Goal: Task Accomplishment & Management: Complete application form

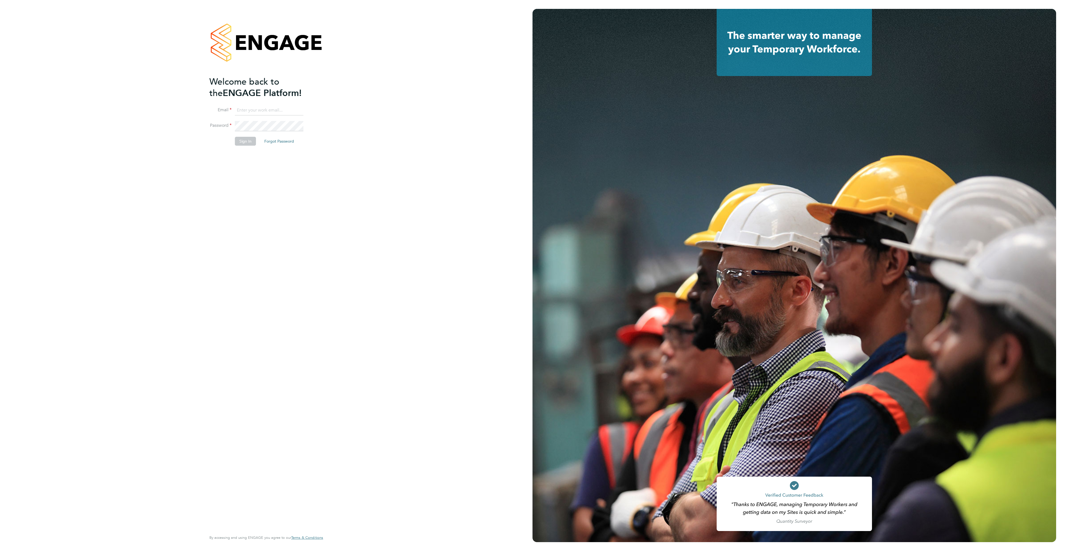
type input "ana.perozo@randstadcpe.com"
click at [246, 139] on button "Sign In" at bounding box center [245, 141] width 21 height 9
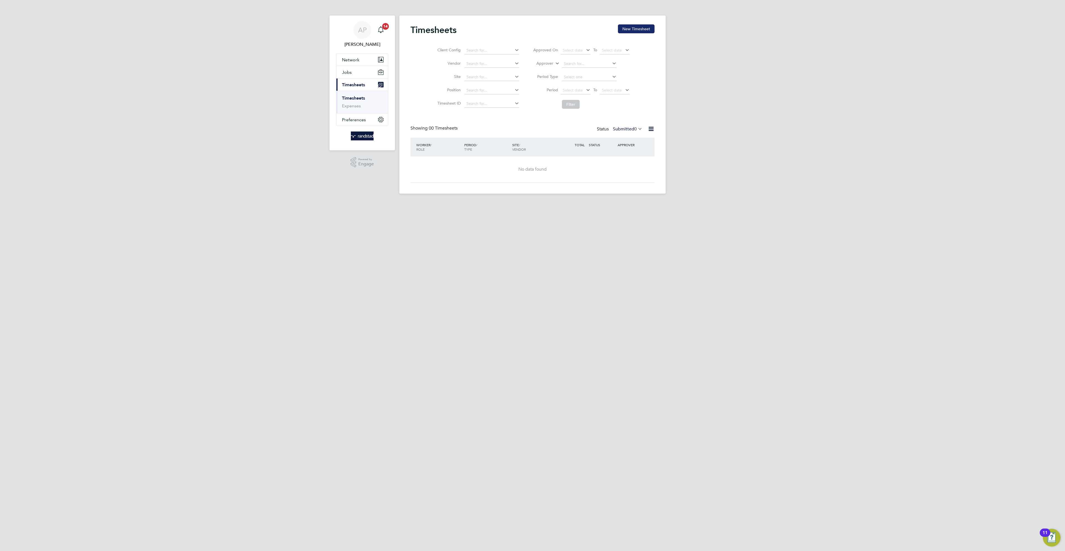
click at [638, 27] on button "New Timesheet" at bounding box center [636, 28] width 37 height 9
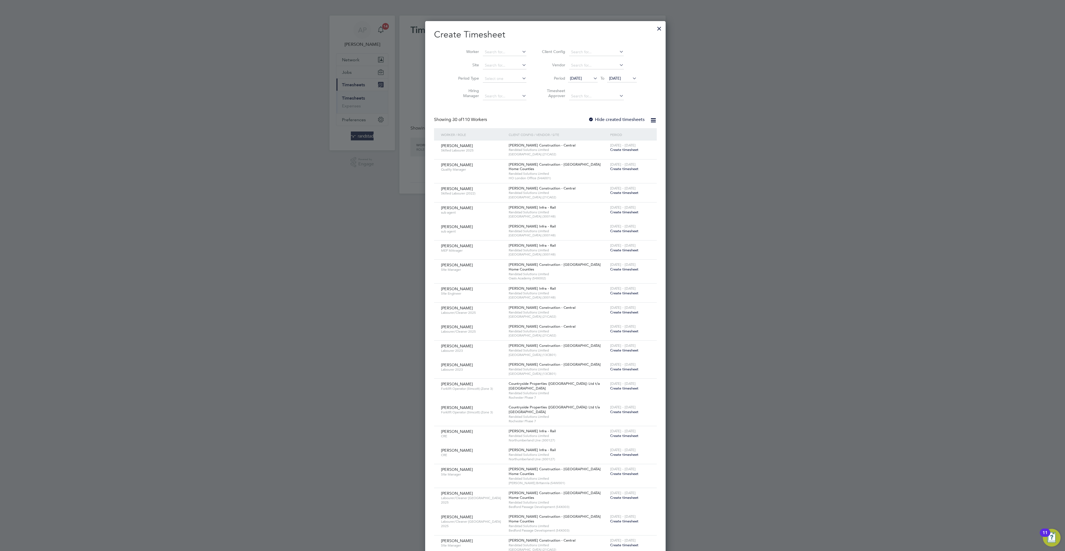
scroll to position [1085, 215]
click at [499, 54] on input at bounding box center [505, 52] width 44 height 8
click at [500, 63] on li "[PERSON_NAME] n" at bounding box center [493, 59] width 49 height 7
type input "[PERSON_NAME]"
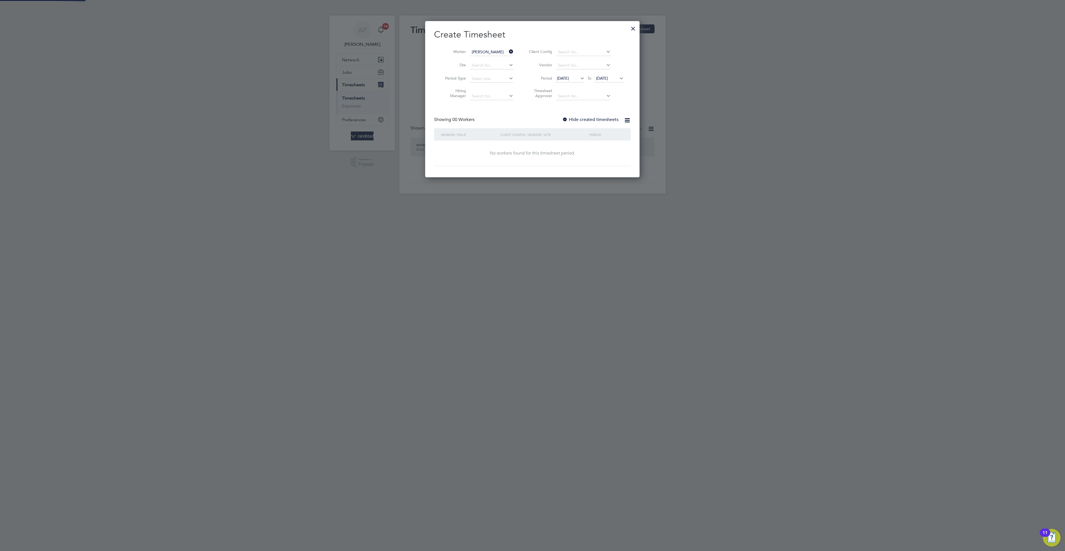
scroll to position [157, 215]
click at [603, 79] on span "[DATE]" at bounding box center [602, 78] width 12 height 5
click at [637, 128] on span "28" at bounding box center [635, 123] width 11 height 11
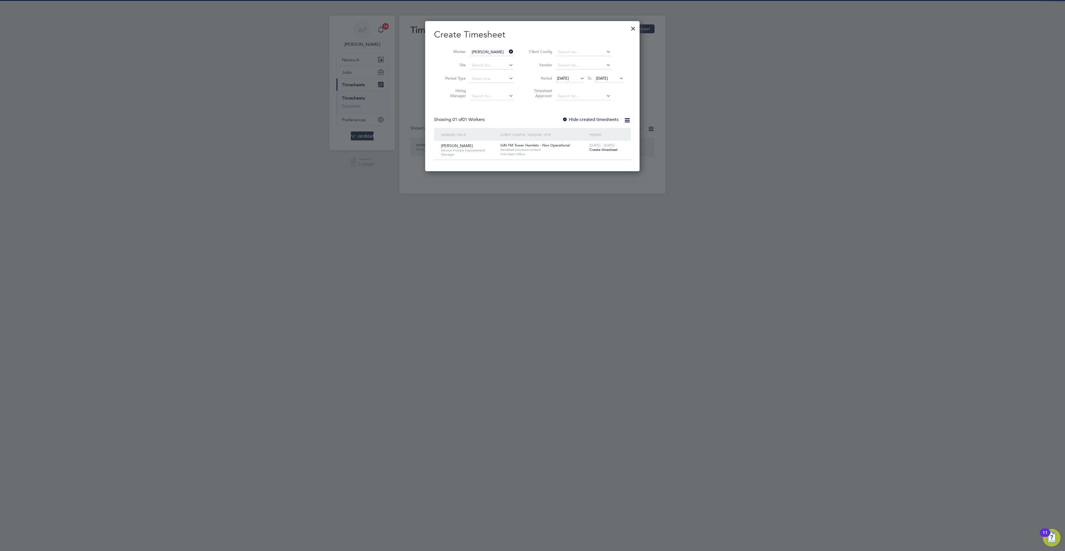
click at [602, 120] on label "Hide created timesheets" at bounding box center [590, 120] width 56 height 6
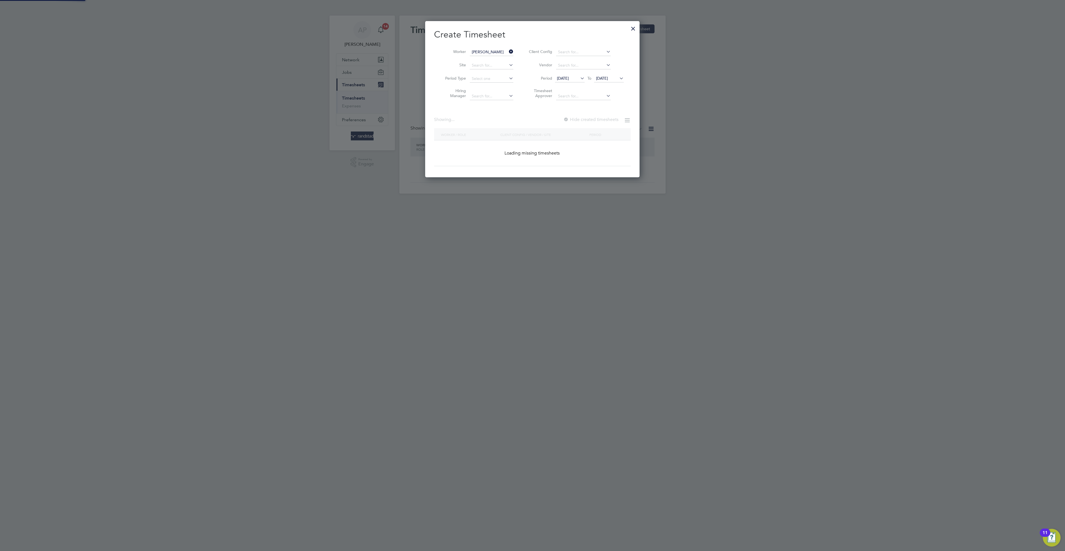
scroll to position [190, 215]
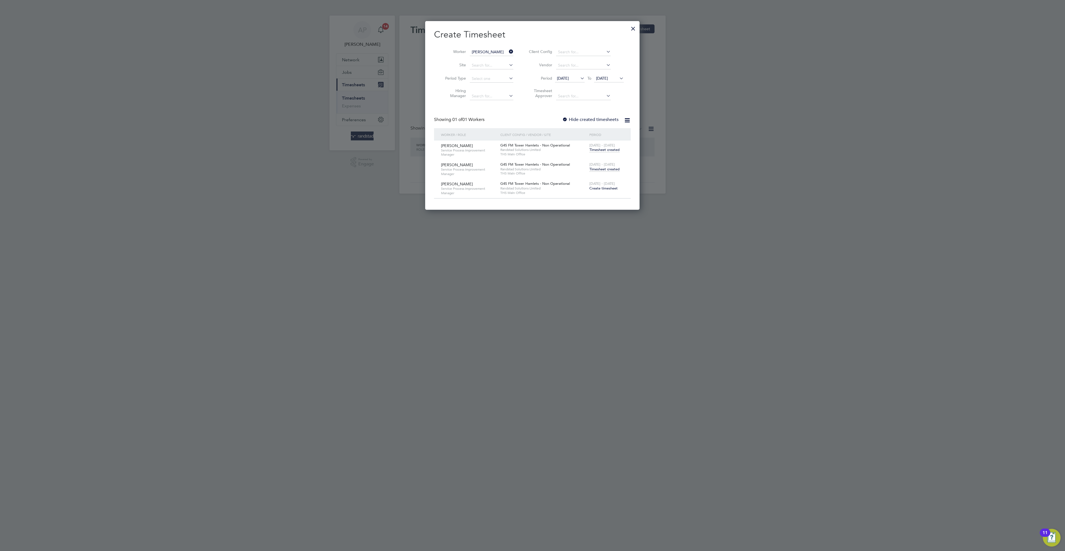
click at [617, 188] on span "Create timesheet" at bounding box center [603, 188] width 28 height 5
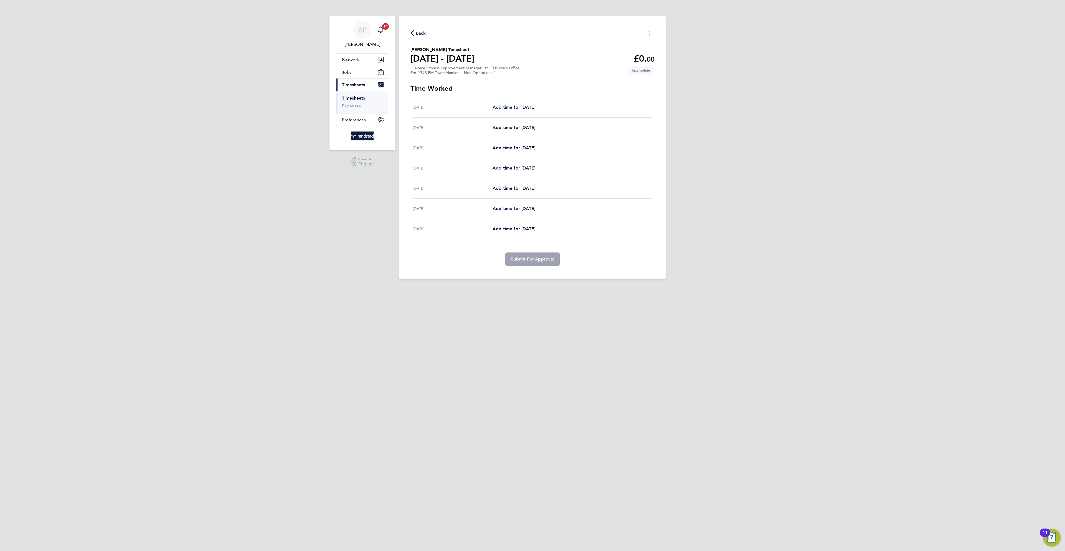
click at [510, 106] on span "Add time for [DATE]" at bounding box center [514, 107] width 43 height 5
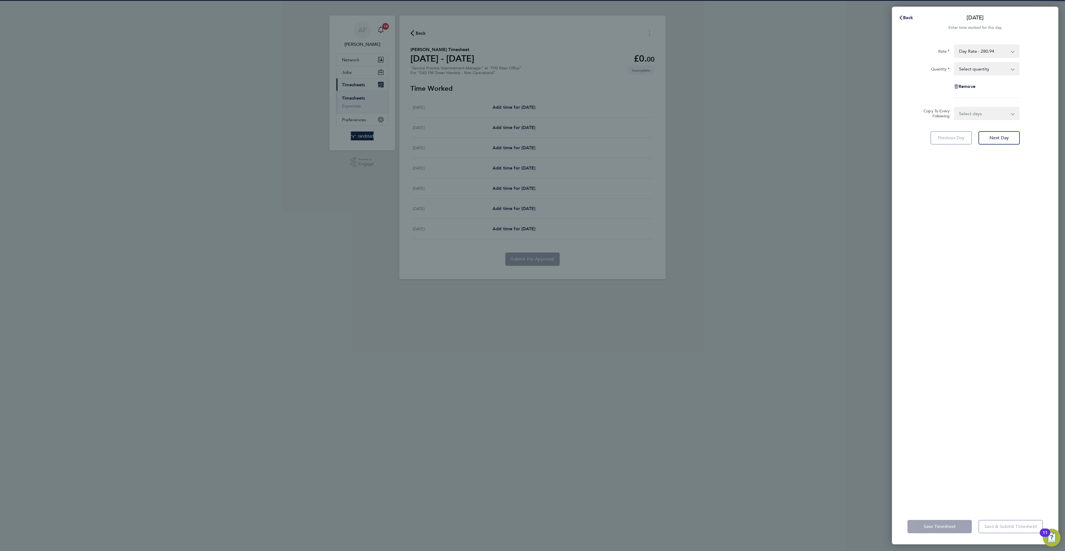
click at [988, 67] on select "Select quantity 0.5 1" at bounding box center [984, 69] width 58 height 12
select select "1"
click at [955, 63] on select "Select quantity 0.5 1" at bounding box center [984, 69] width 58 height 12
click at [992, 109] on select "Select days Day Weekday (Mon-Fri) Weekend (Sat-Sun) [DATE] [DATE] [DATE] [DATE]…" at bounding box center [984, 113] width 58 height 12
select select "WEEKDAY"
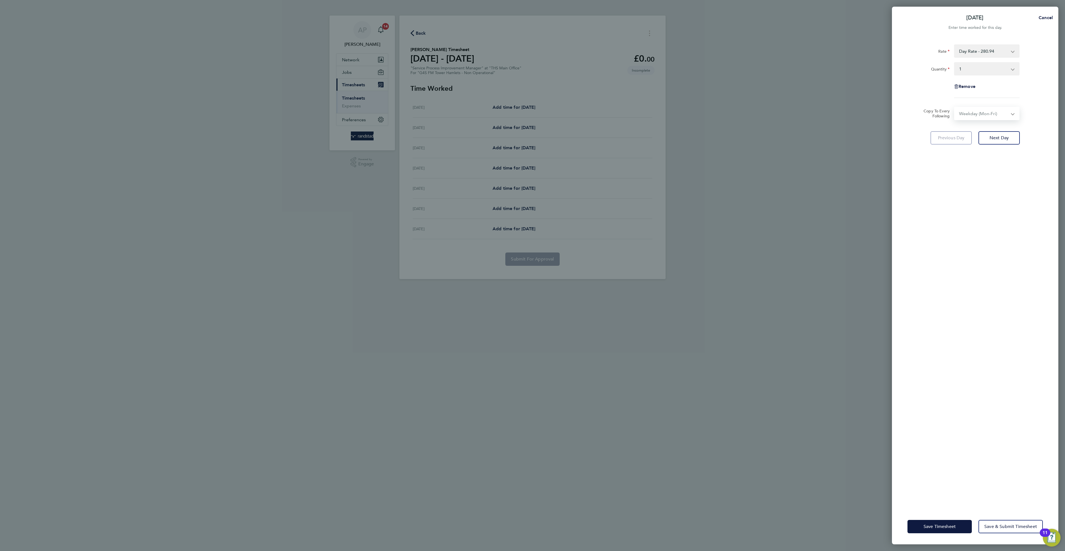
click at [955, 108] on select "Select days Day Weekday (Mon-Fri) Weekend (Sat-Sun) [DATE] [DATE] [DATE] [DATE]…" at bounding box center [984, 113] width 58 height 12
select select "[DATE]"
click at [934, 520] on button "Save Timesheet" at bounding box center [940, 526] width 64 height 13
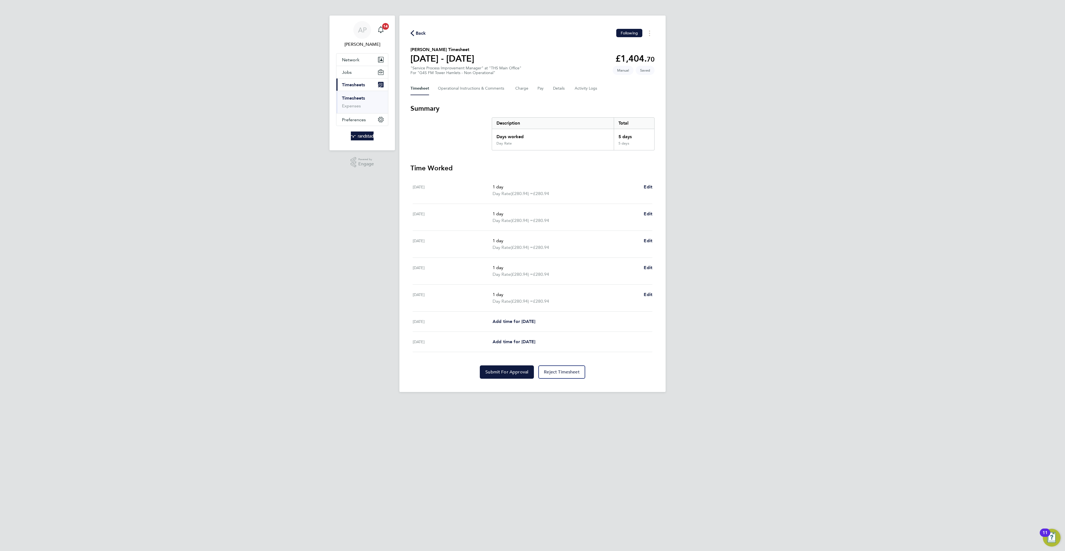
click at [507, 366] on section "Time Worked [DATE] 1 day Day Rate (£280.94) = £280.94 Edit [DATE] 1 day Day Rat…" at bounding box center [533, 271] width 244 height 215
click at [508, 373] on span "Submit For Approval" at bounding box center [506, 372] width 43 height 6
click at [418, 32] on span "Back" at bounding box center [421, 33] width 10 height 7
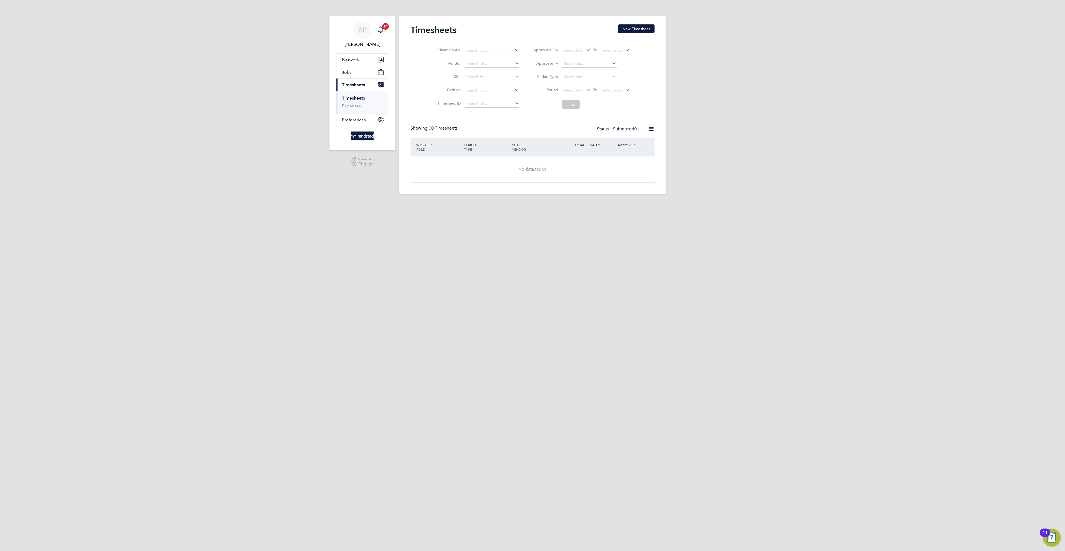
click at [626, 34] on div "Timesheets New Timesheet" at bounding box center [533, 32] width 244 height 17
click at [627, 28] on button "New Timesheet" at bounding box center [636, 28] width 37 height 9
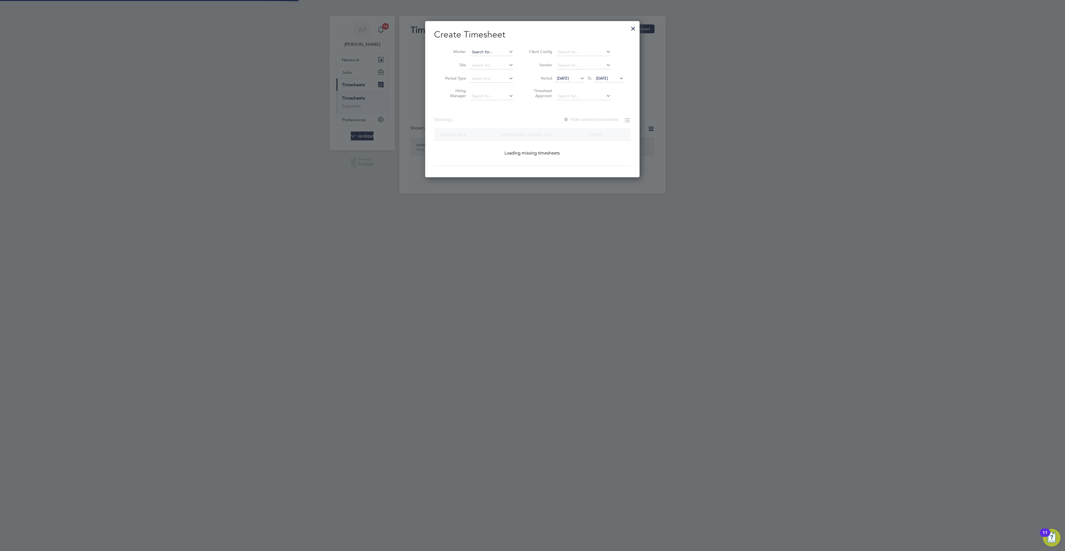
scroll to position [157, 215]
click at [475, 47] on li "Worker" at bounding box center [477, 51] width 86 height 13
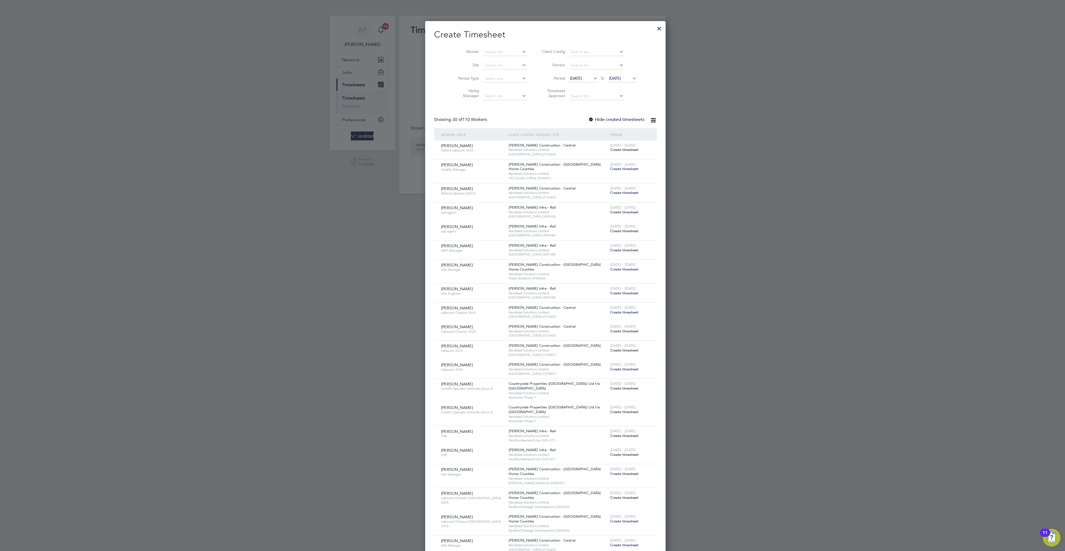
scroll to position [1085, 215]
click at [502, 48] on input at bounding box center [505, 52] width 44 height 8
click at [502, 63] on li "[PERSON_NAME]" at bounding box center [504, 59] width 70 height 7
type input "[PERSON_NAME]"
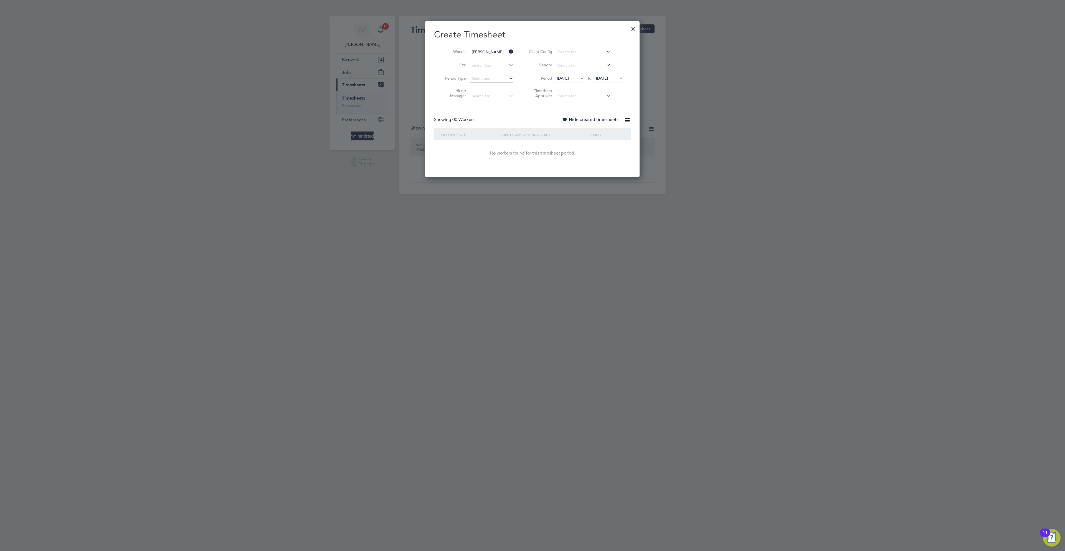
scroll to position [157, 215]
click at [607, 77] on span "[DATE]" at bounding box center [602, 78] width 12 height 5
click at [648, 128] on span "29" at bounding box center [645, 123] width 11 height 11
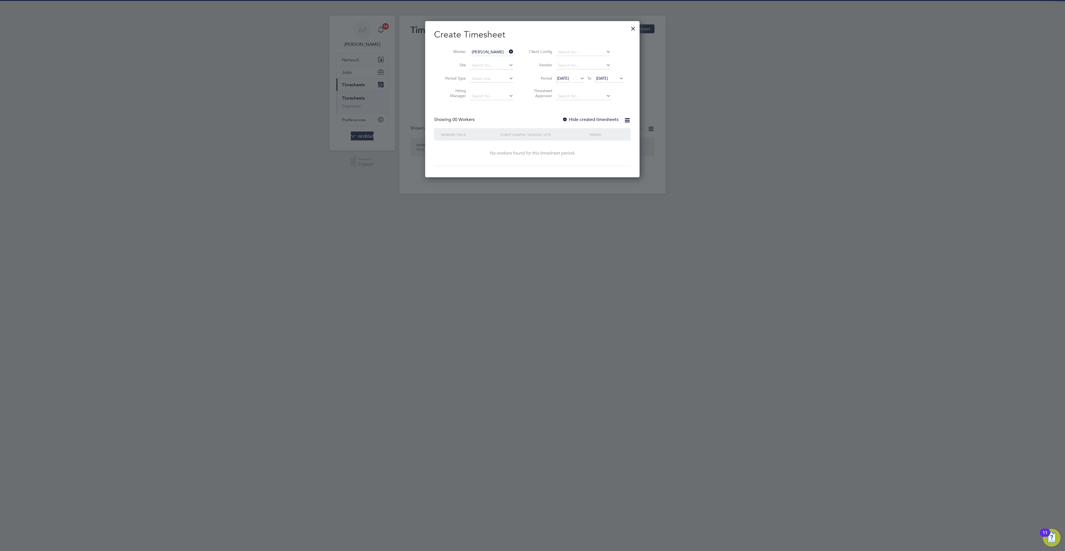
click at [594, 119] on label "Hide created timesheets" at bounding box center [590, 120] width 56 height 6
click at [584, 117] on label "Hide created timesheets" at bounding box center [590, 120] width 56 height 6
click at [609, 81] on span "[DATE]" at bounding box center [609, 78] width 30 height 7
click at [502, 49] on input at bounding box center [492, 52] width 44 height 8
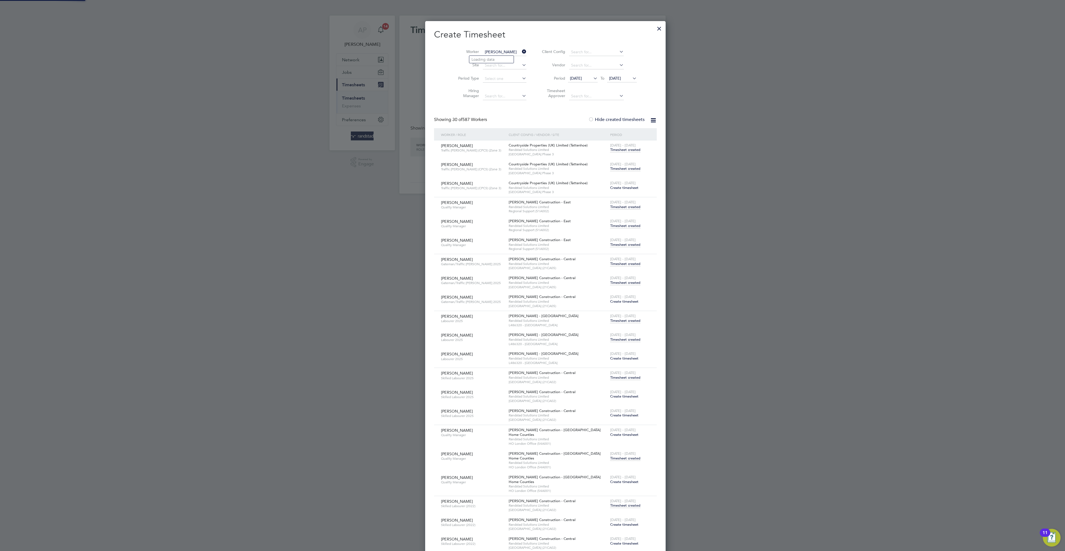
scroll to position [1935, 216]
drag, startPoint x: 486, startPoint y: 50, endPoint x: 473, endPoint y: 50, distance: 12.8
click at [483, 50] on input "[PERSON_NAME]" at bounding box center [505, 52] width 44 height 8
drag, startPoint x: 487, startPoint y: 50, endPoint x: 411, endPoint y: 35, distance: 78.0
click at [413, 36] on div "Timesheets New Timesheet Client Config Vendor Site Position Timesheet ID Approv…" at bounding box center [532, 105] width 266 height 178
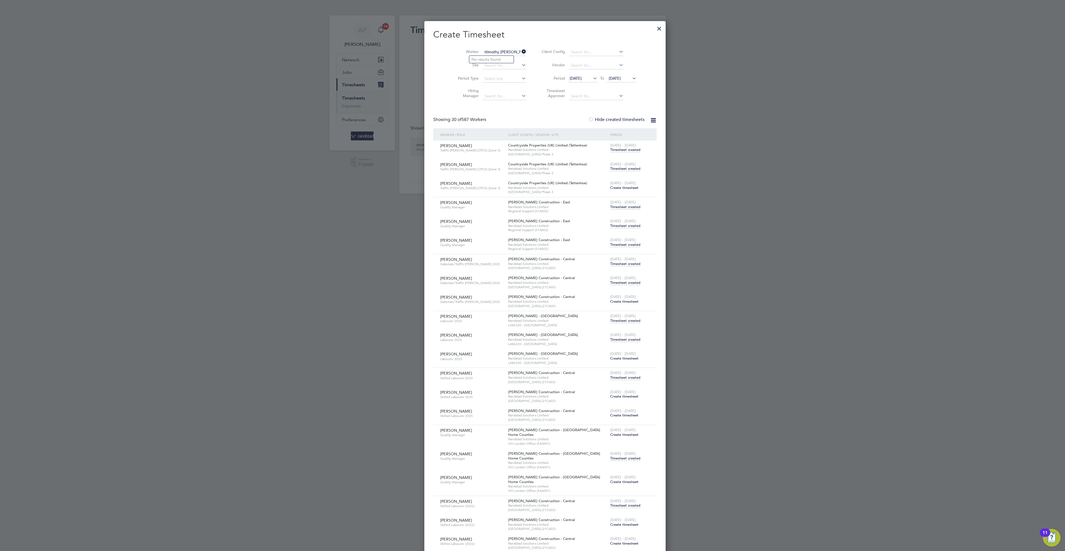
drag, startPoint x: 501, startPoint y: 51, endPoint x: 416, endPoint y: 44, distance: 85.5
type input "t"
type input "[PERSON_NAME]"
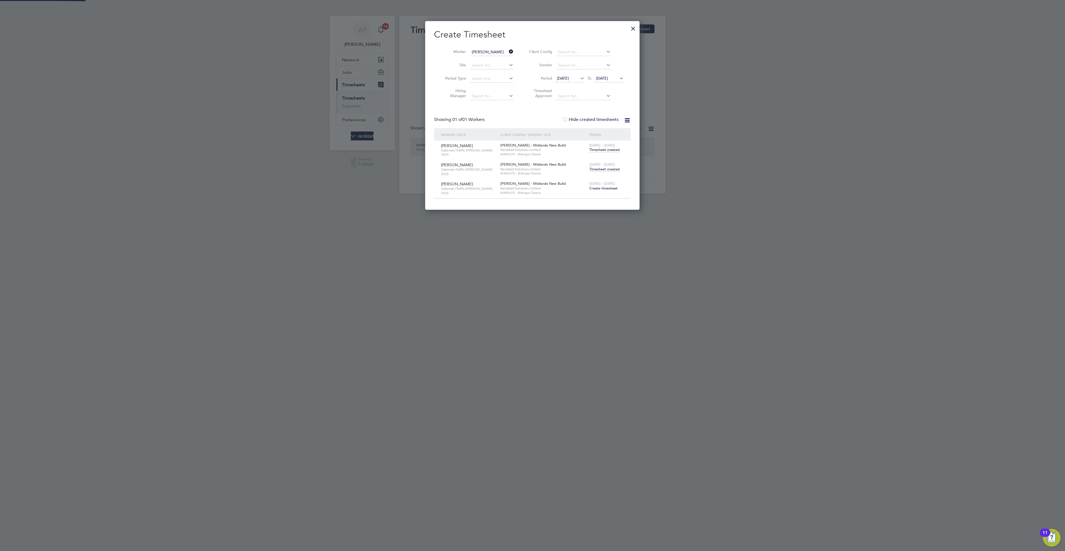
scroll to position [0, 0]
click at [610, 190] on span "Create timesheet" at bounding box center [603, 188] width 28 height 5
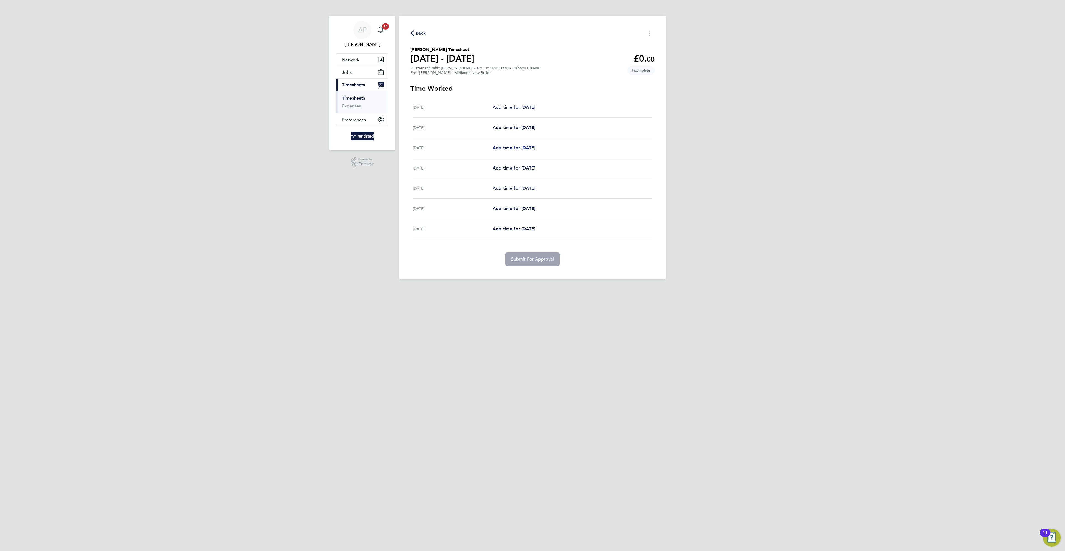
click at [515, 150] on span "Add time for [DATE]" at bounding box center [514, 147] width 43 height 5
select select "30"
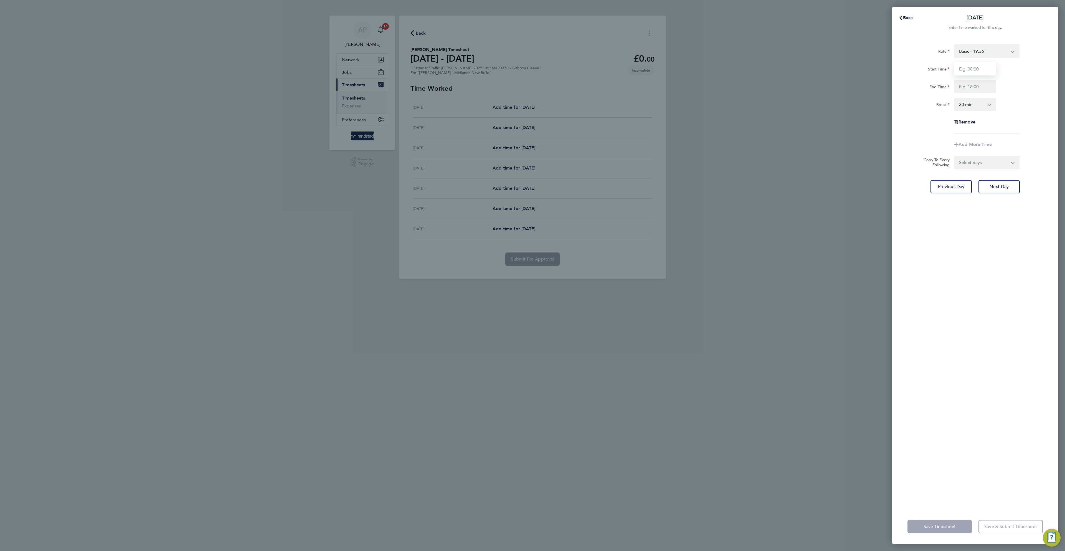
click at [975, 69] on input "Start Time" at bounding box center [975, 68] width 42 height 13
type input "07:00"
click at [986, 80] on input "End Time" at bounding box center [975, 86] width 42 height 13
type input "16:30"
click at [1064, 383] on div "[DATE] Cancel Enter time worked for this day. Rate Basic - 19.36 Overtime 1 - 2…" at bounding box center [532, 275] width 1065 height 551
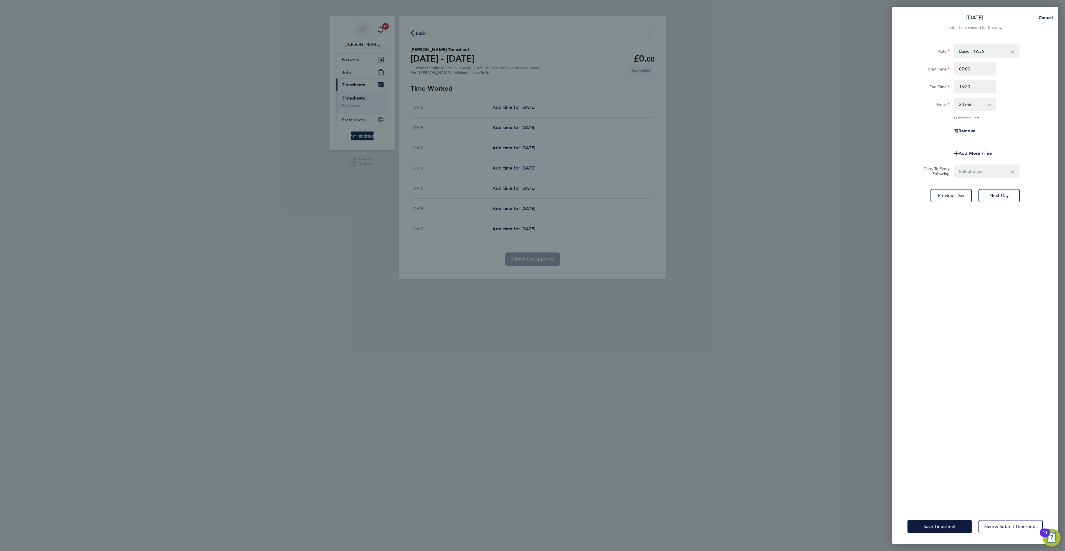
click at [979, 175] on select "Select days Day [DATE] [DATE] [DATE] [DATE]" at bounding box center [984, 171] width 58 height 12
select select "DAY"
click at [955, 165] on select "Select days Day [DATE] [DATE] [DATE] [DATE]" at bounding box center [984, 171] width 58 height 12
select select "[DATE]"
click at [949, 521] on button "Save Timesheet" at bounding box center [940, 526] width 64 height 13
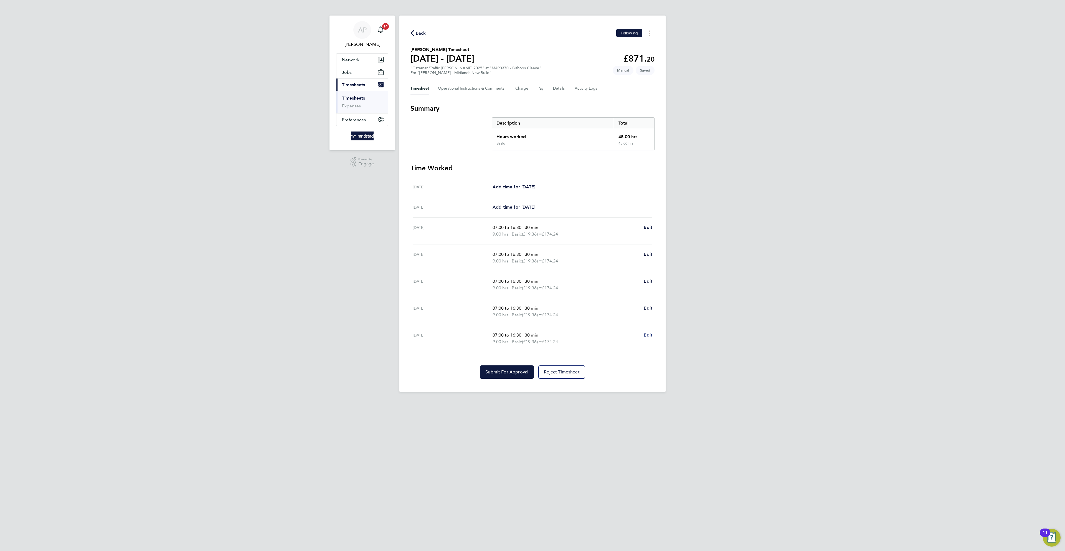
click at [651, 338] on span "Edit" at bounding box center [648, 334] width 9 height 5
select select "30"
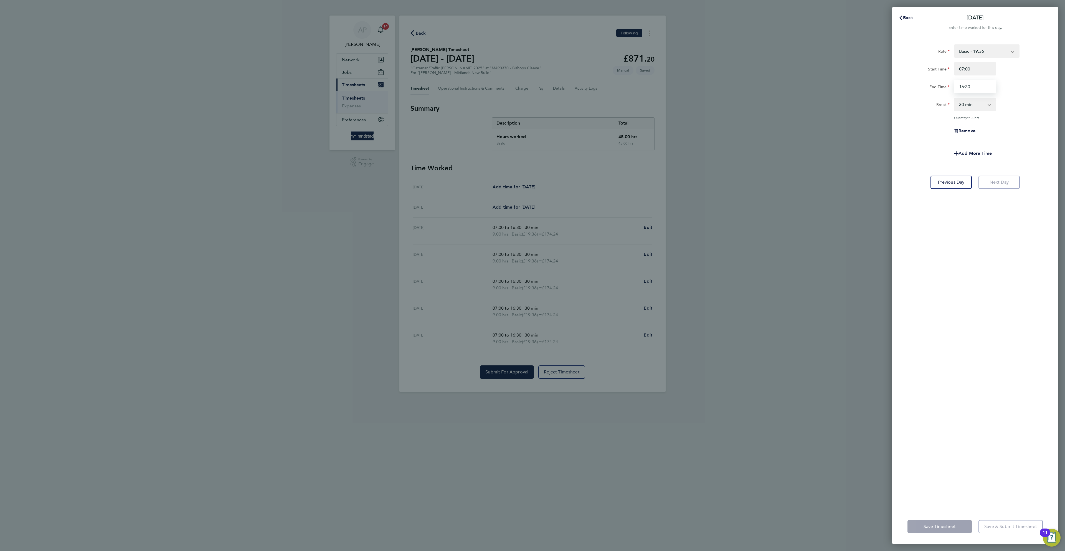
drag, startPoint x: 967, startPoint y: 86, endPoint x: 907, endPoint y: 74, distance: 61.4
click at [910, 78] on div "Start Time 07:00 End Time 16:30" at bounding box center [975, 77] width 140 height 31
type input "10:30"
click at [975, 288] on div "Rate Basic - 19.36 Overtime 1 - 27.90 Overtime 2 - 36.44 Start Time 07:00 End T…" at bounding box center [975, 273] width 166 height 471
click at [978, 153] on span "Add More Time" at bounding box center [975, 153] width 33 height 5
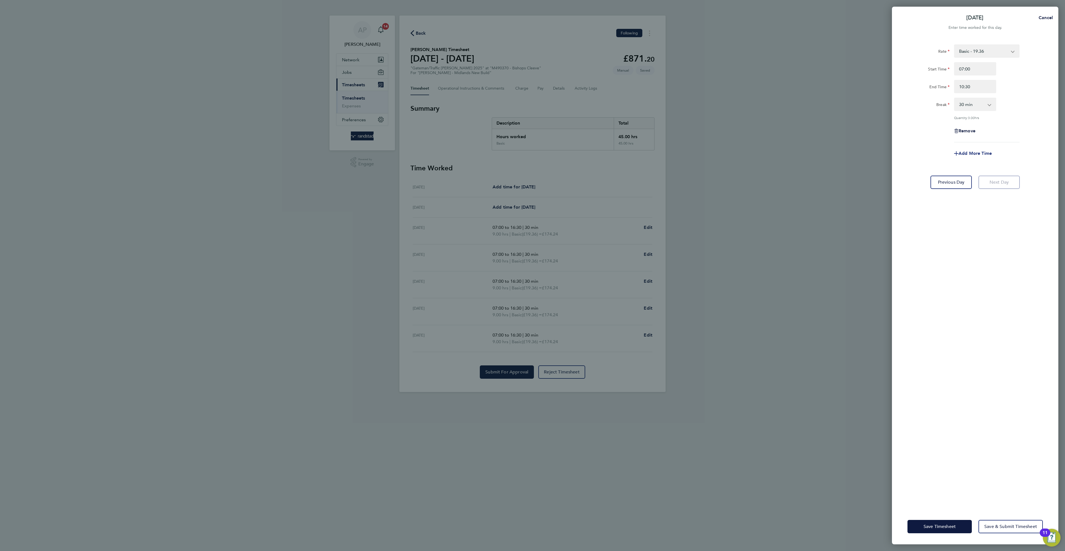
select select "null"
click at [974, 162] on select "Basic - 19.36 Overtime 1 - 27.90 Overtime 2 - 36.44 Select rate" at bounding box center [984, 158] width 58 height 12
select select "30"
click at [974, 178] on input "Start Time" at bounding box center [975, 175] width 42 height 13
type input "10:30"
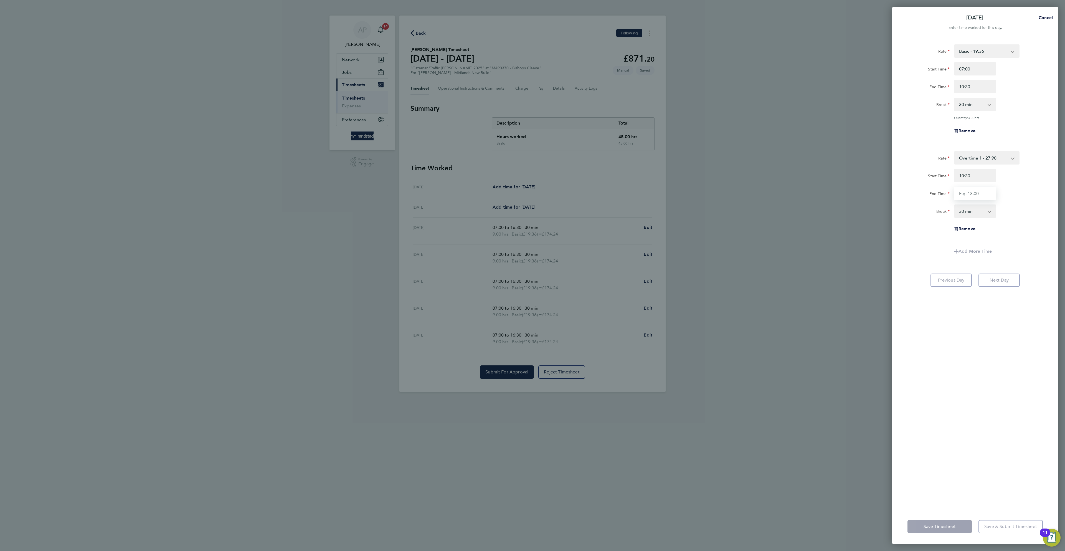
click at [992, 190] on input "End Time" at bounding box center [975, 193] width 42 height 13
type input "16:30"
click at [1029, 206] on div "Break 0 min 15 min 30 min 45 min 60 min 75 min 90 min" at bounding box center [975, 210] width 140 height 13
click at [1001, 214] on div "Break 0 min 15 min 30 min 45 min 60 min 75 min 90 min" at bounding box center [975, 210] width 140 height 13
click at [987, 212] on select "0 min 15 min 30 min 45 min 60 min 75 min 90 min" at bounding box center [972, 211] width 34 height 12
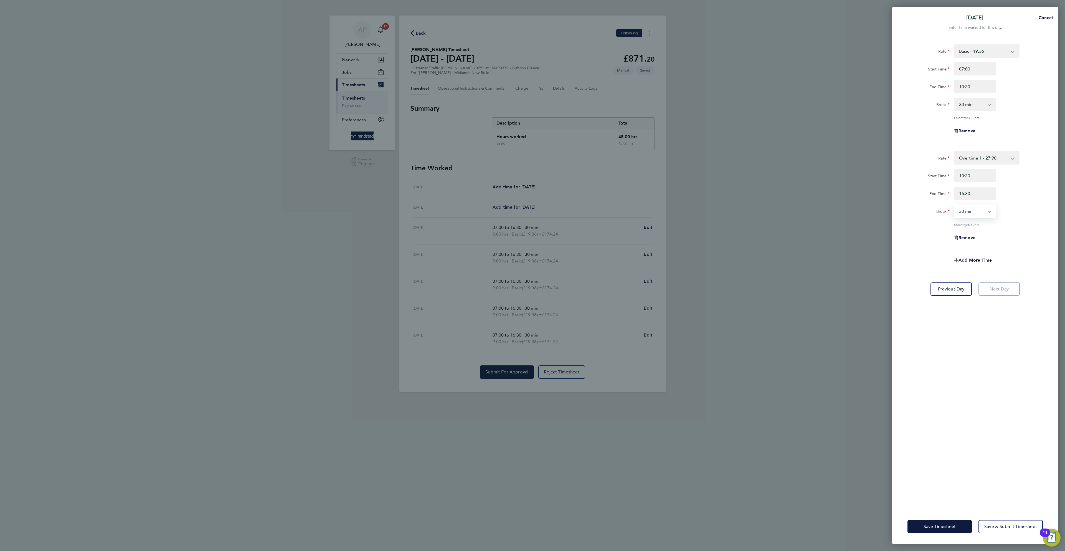
select select "0"
click at [955, 205] on select "0 min 15 min 30 min 45 min 60 min 75 min 90 min" at bounding box center [972, 211] width 34 height 12
click at [958, 536] on div "Save Timesheet Save & Submit Timesheet" at bounding box center [975, 527] width 166 height 36
click at [954, 524] on span "Save Timesheet" at bounding box center [940, 527] width 32 height 6
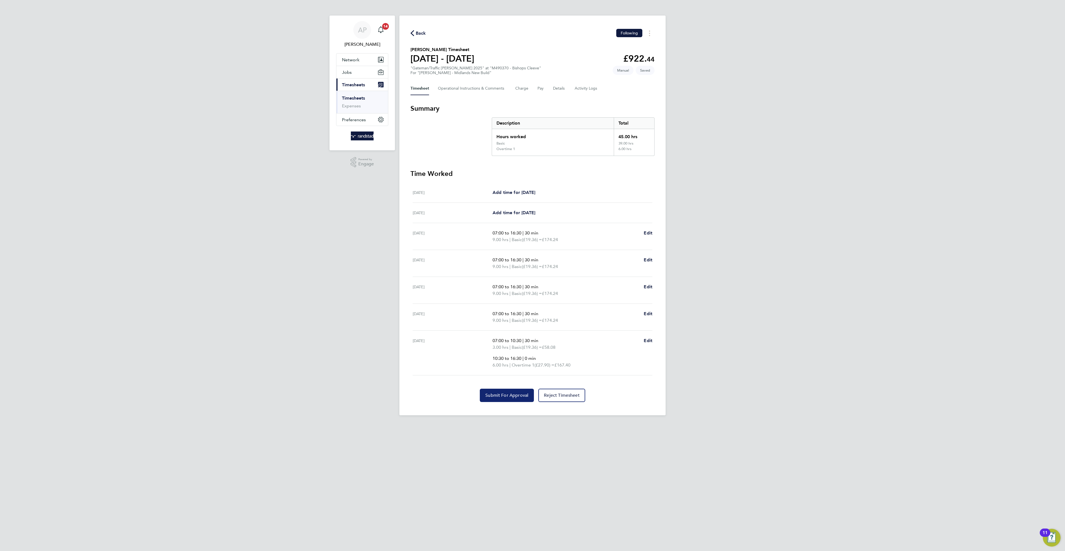
click at [487, 396] on span "Submit For Approval" at bounding box center [506, 396] width 43 height 6
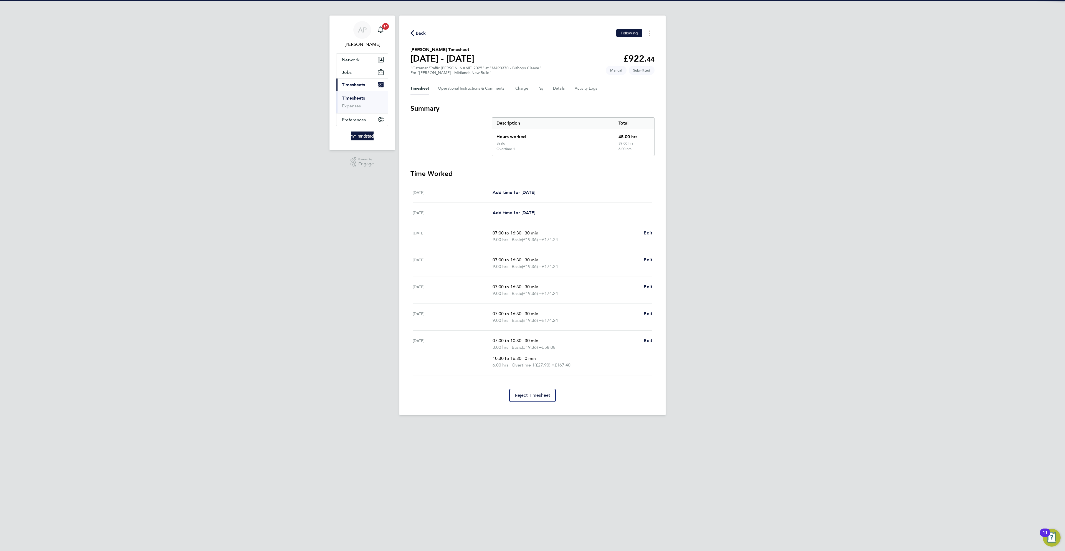
click at [419, 26] on div "Back Following [PERSON_NAME] Timesheet [DATE] - [DATE] £922. 44 "Gateman/Traffi…" at bounding box center [532, 216] width 266 height 400
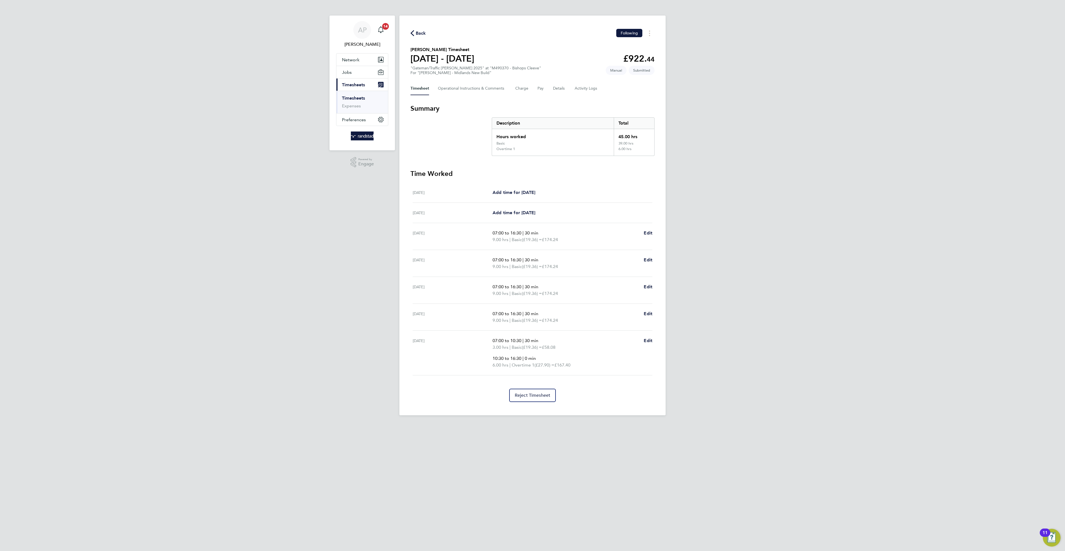
click at [419, 35] on span "Back" at bounding box center [421, 33] width 10 height 7
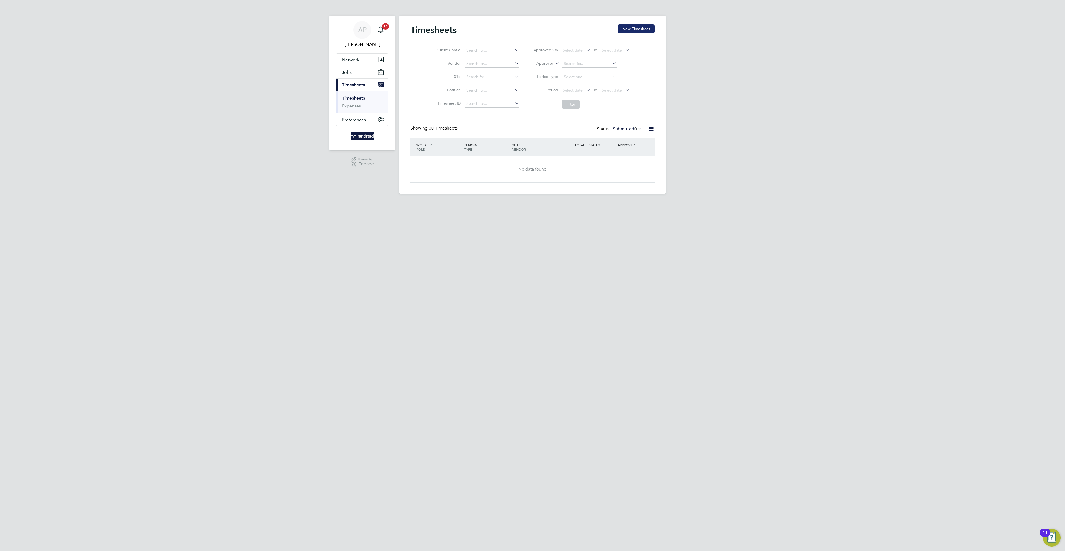
click at [637, 30] on button "New Timesheet" at bounding box center [636, 28] width 37 height 9
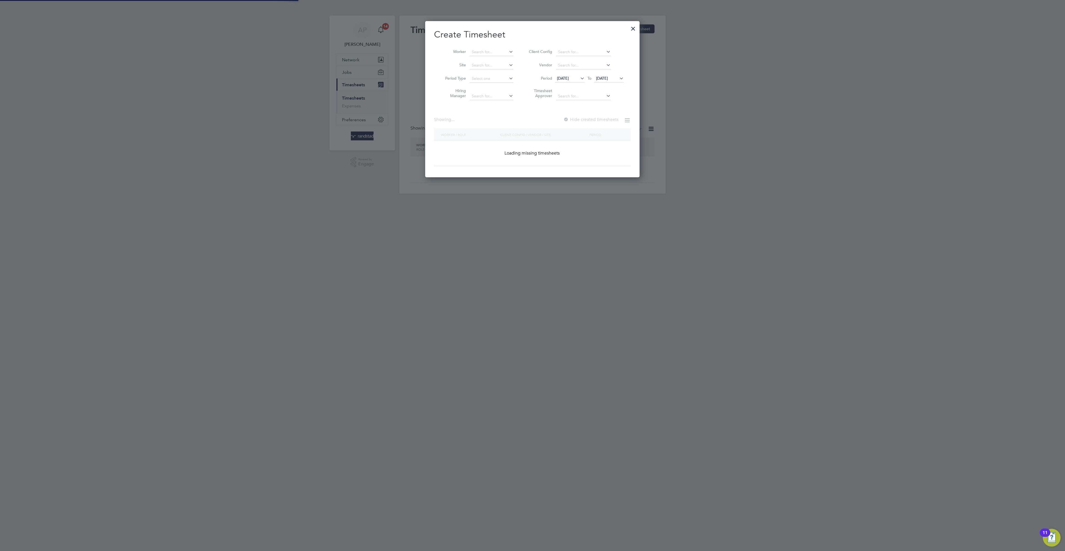
scroll to position [157, 215]
click at [485, 48] on input at bounding box center [492, 52] width 44 height 8
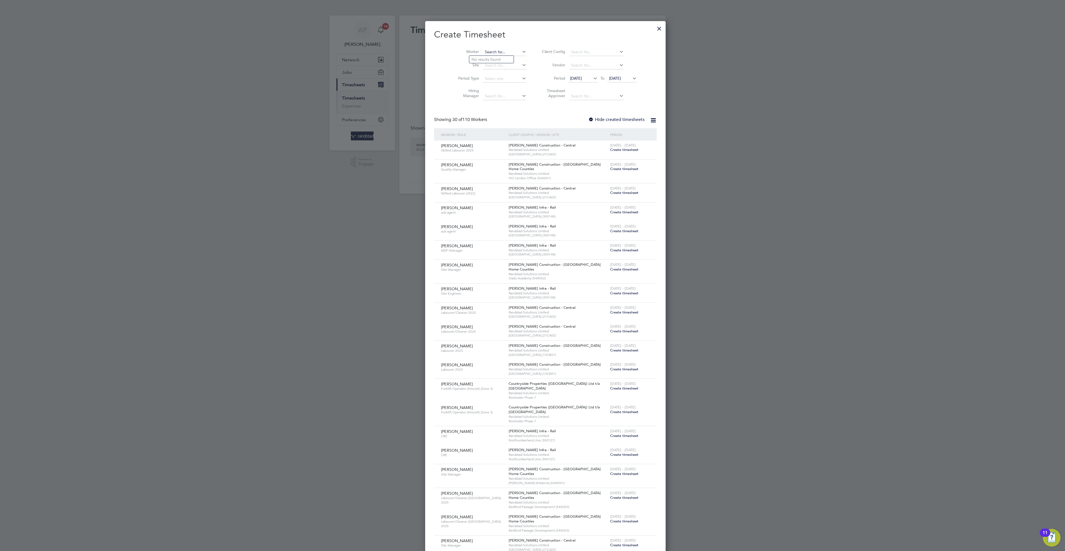
scroll to position [1085, 215]
type input "[PERSON_NAME]"
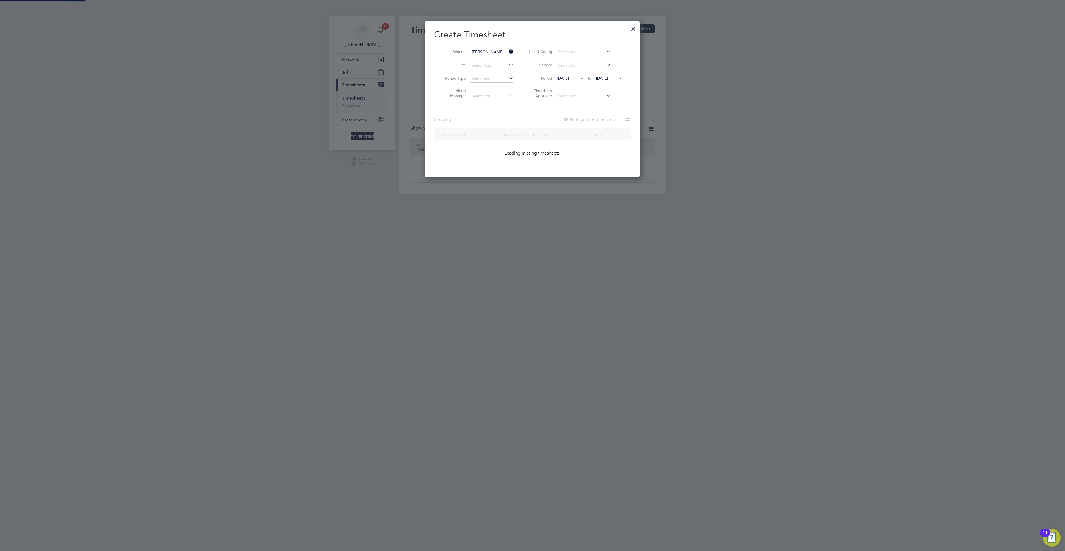
scroll to position [157, 215]
click at [608, 77] on span "[DATE]" at bounding box center [602, 78] width 12 height 5
click at [645, 128] on span "29" at bounding box center [645, 123] width 11 height 11
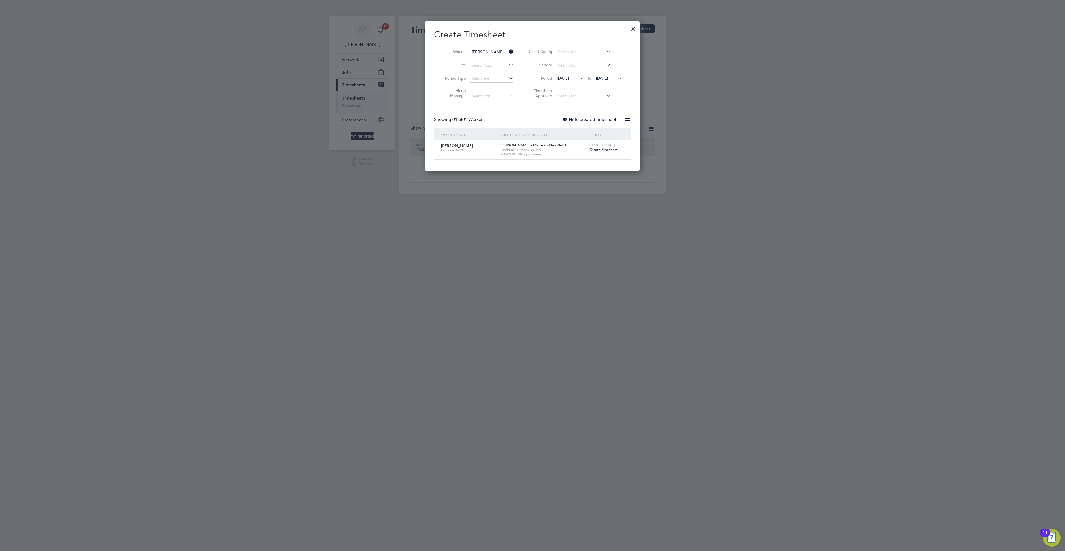
click at [602, 148] on span "Create timesheet" at bounding box center [603, 149] width 28 height 5
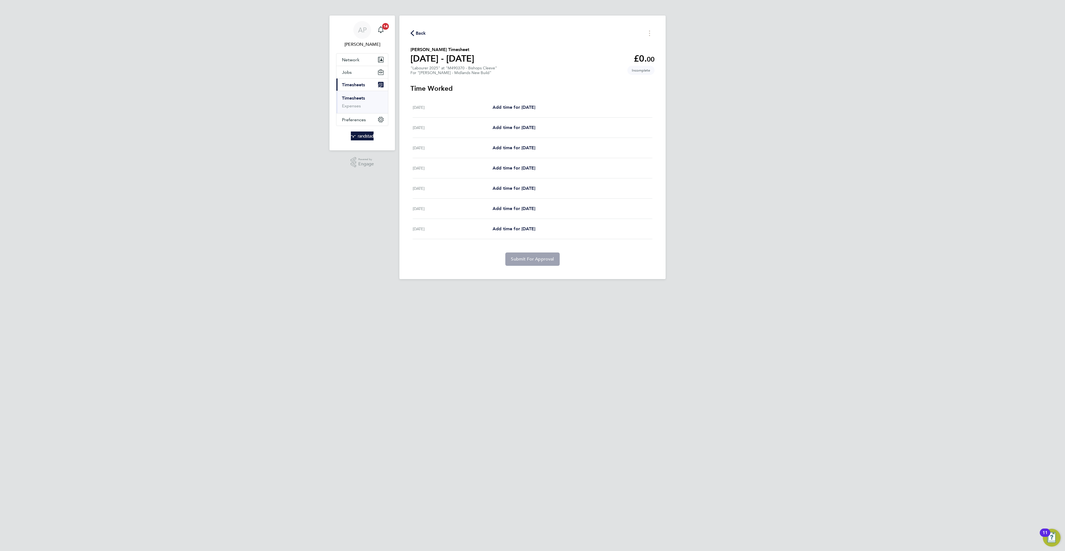
click at [516, 154] on div "[DATE] Add time for [DATE] Add time for [DATE]" at bounding box center [533, 148] width 240 height 20
click at [516, 147] on span "Add time for [DATE]" at bounding box center [514, 147] width 43 height 5
select select "30"
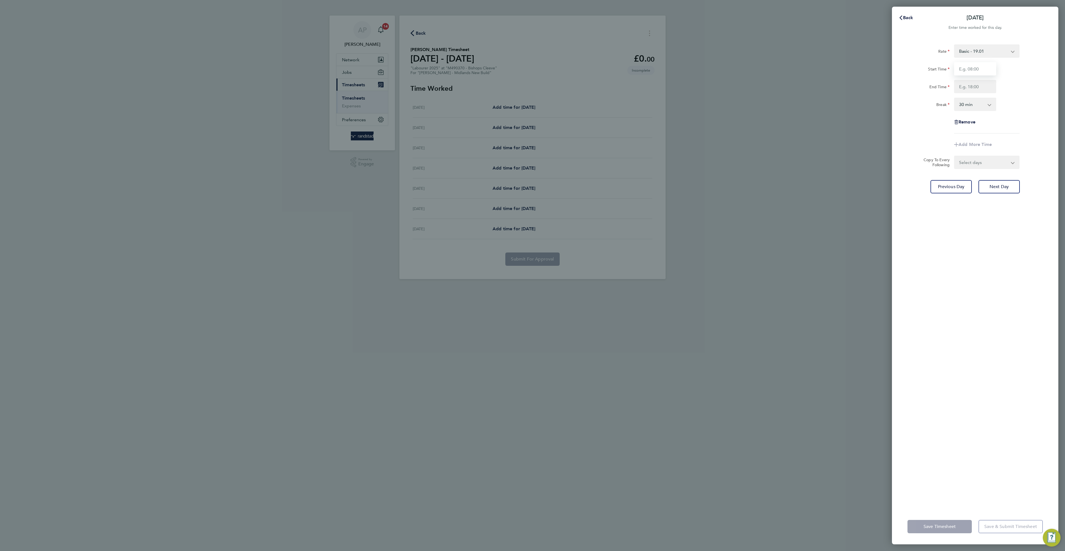
drag, startPoint x: 974, startPoint y: 64, endPoint x: 981, endPoint y: 64, distance: 6.1
click at [975, 64] on input "Start Time" at bounding box center [975, 68] width 42 height 13
type input "07:30"
click at [953, 85] on div at bounding box center [975, 86] width 47 height 13
drag, startPoint x: 963, startPoint y: 86, endPoint x: 974, endPoint y: 92, distance: 12.9
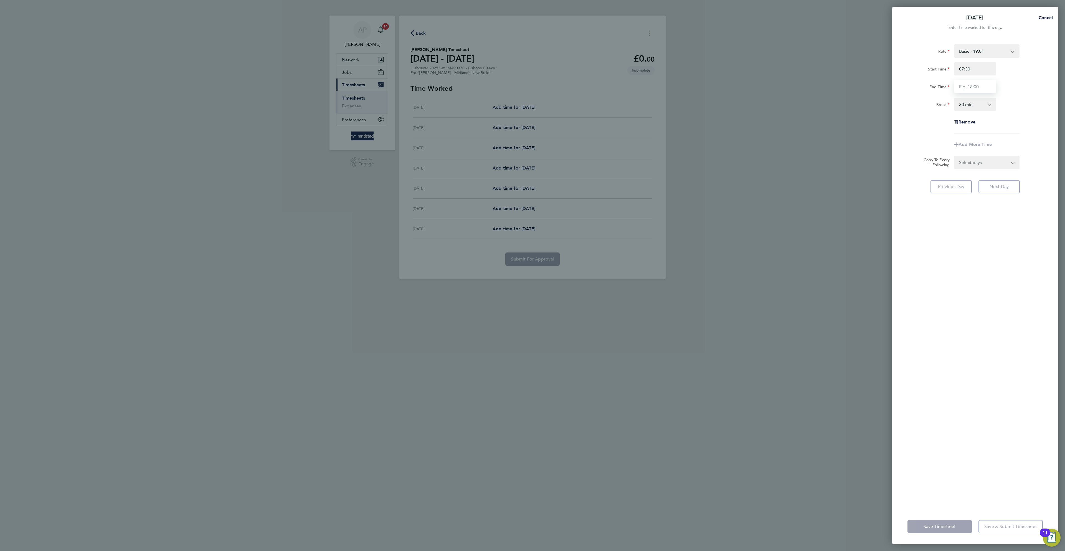
click at [974, 92] on input "End Time" at bounding box center [975, 86] width 42 height 13
type input "16:30"
click at [1065, 135] on div "[DATE] Cancel Enter time worked for this day. Rate Basic - 19.01 Overtime 2 - 3…" at bounding box center [532, 275] width 1065 height 551
click at [1008, 169] on select "Select days Day [DATE] [DATE] [DATE] [DATE]" at bounding box center [984, 171] width 58 height 12
select select "DAY"
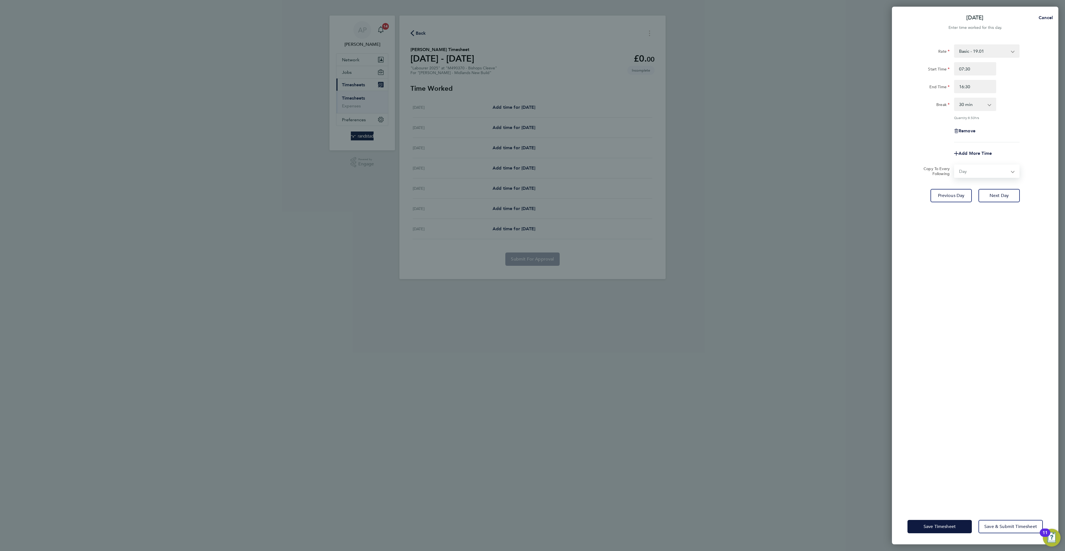
click at [955, 165] on select "Select days Day [DATE] [DATE] [DATE] [DATE]" at bounding box center [984, 171] width 58 height 12
select select "[DATE]"
click at [946, 533] on div "Save Timesheet Save & Submit Timesheet" at bounding box center [975, 527] width 166 height 36
click at [944, 527] on span "Save Timesheet" at bounding box center [940, 527] width 32 height 6
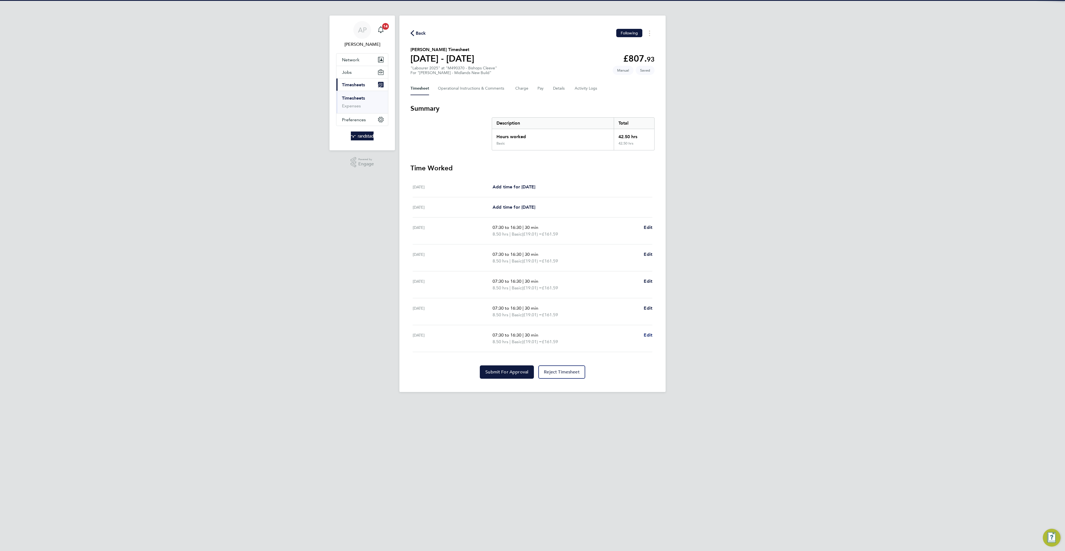
click at [648, 337] on span "Edit" at bounding box center [648, 334] width 9 height 5
select select "30"
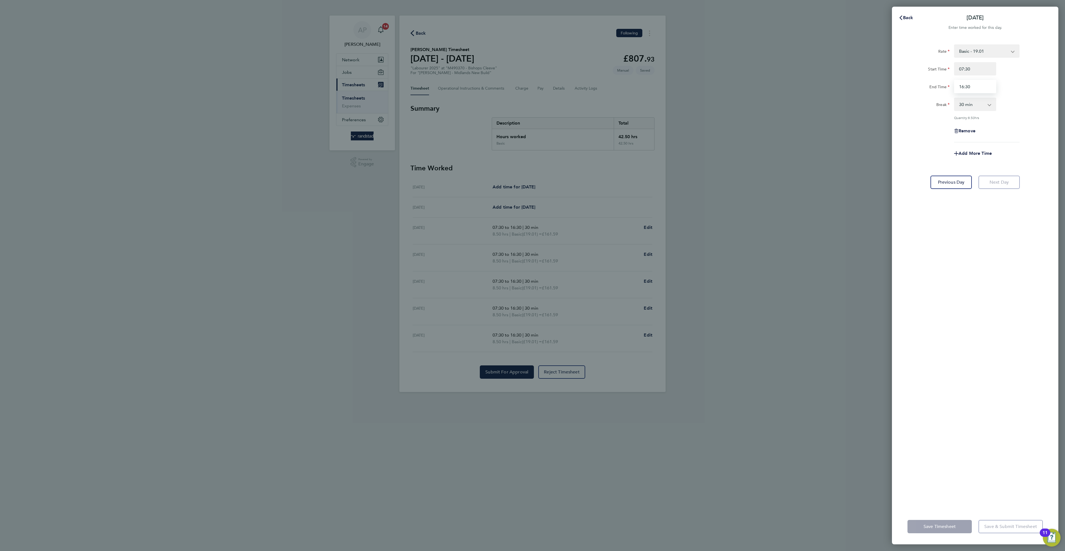
click at [964, 87] on input "16:30" at bounding box center [975, 86] width 42 height 13
type input "13:30"
click at [1039, 110] on div "Break 0 min 15 min 30 min 45 min 60 min 75 min 90 min" at bounding box center [975, 104] width 140 height 13
click at [984, 150] on div "Add More Time" at bounding box center [975, 153] width 47 height 13
click at [981, 158] on div "Add More Time" at bounding box center [975, 153] width 47 height 13
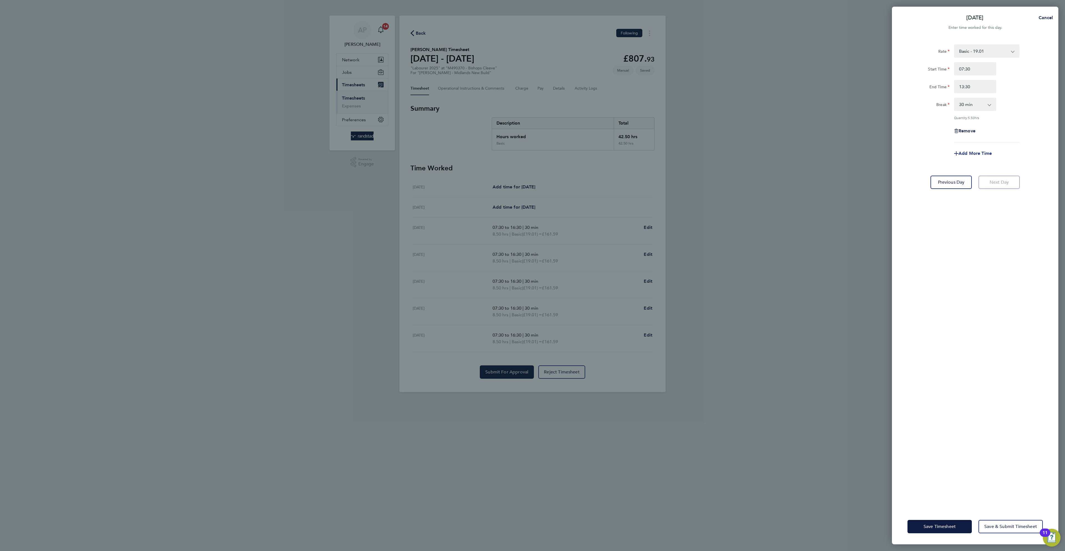
click at [979, 153] on div "Add More Time" at bounding box center [975, 153] width 47 height 13
click at [979, 153] on span "Add More Time" at bounding box center [975, 153] width 33 height 5
select select "null"
click at [965, 159] on select "Basic - 19.01 Overtime 2 - 35.75 Overtime 1 - 27.38 Select rate" at bounding box center [984, 158] width 58 height 12
select select "30"
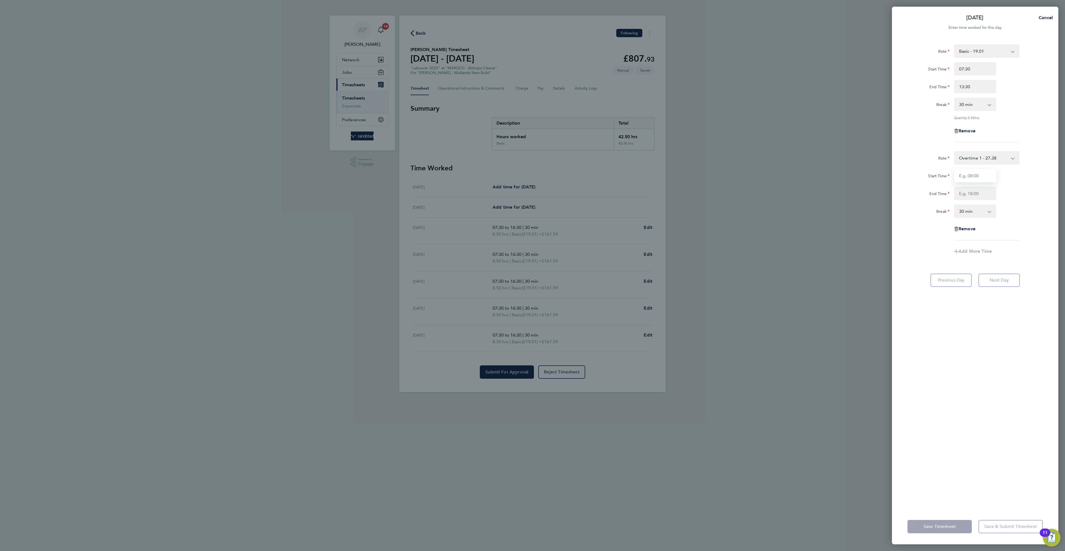
drag, startPoint x: 971, startPoint y: 173, endPoint x: 990, endPoint y: 166, distance: 20.0
click at [971, 172] on input "Start Time" at bounding box center [975, 175] width 42 height 13
type input "13:30"
click at [982, 195] on input "End Time" at bounding box center [975, 193] width 42 height 13
type input "16:30"
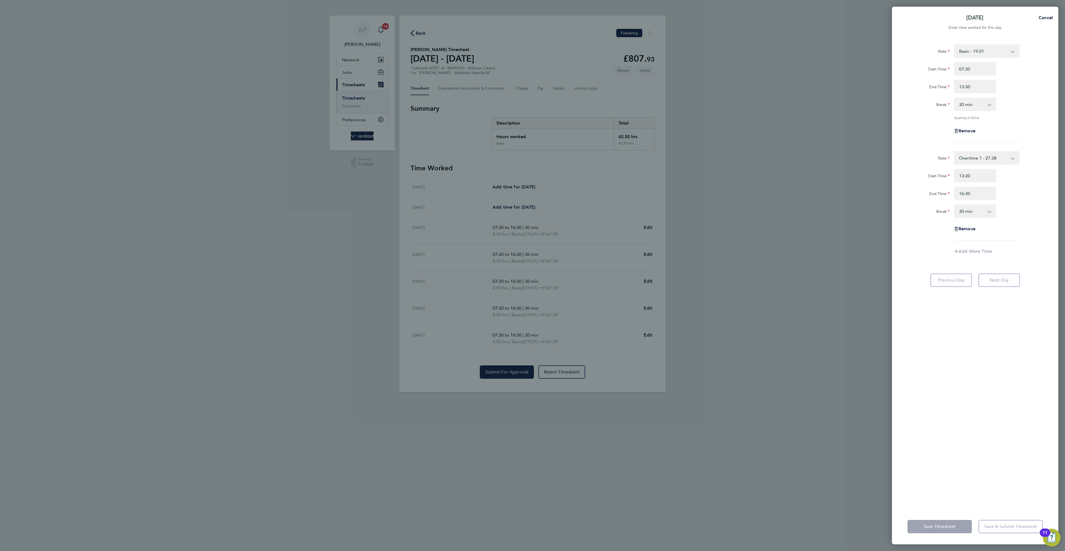
click at [960, 396] on div "Rate Basic - 19.01 Overtime 2 - 35.75 Overtime 1 - 27.38 Start Time 07:30 End T…" at bounding box center [975, 273] width 166 height 471
click at [972, 208] on select "0 min 15 min 30 min 45 min 60 min 75 min 90 min" at bounding box center [972, 211] width 34 height 12
select select "0"
click at [955, 205] on select "0 min 15 min 30 min 45 min 60 min 75 min 90 min" at bounding box center [972, 211] width 34 height 12
click at [971, 417] on div "Rate Basic - 19.01 Overtime 2 - 35.75 Overtime 1 - 27.38 Start Time 07:30 End T…" at bounding box center [975, 273] width 166 height 471
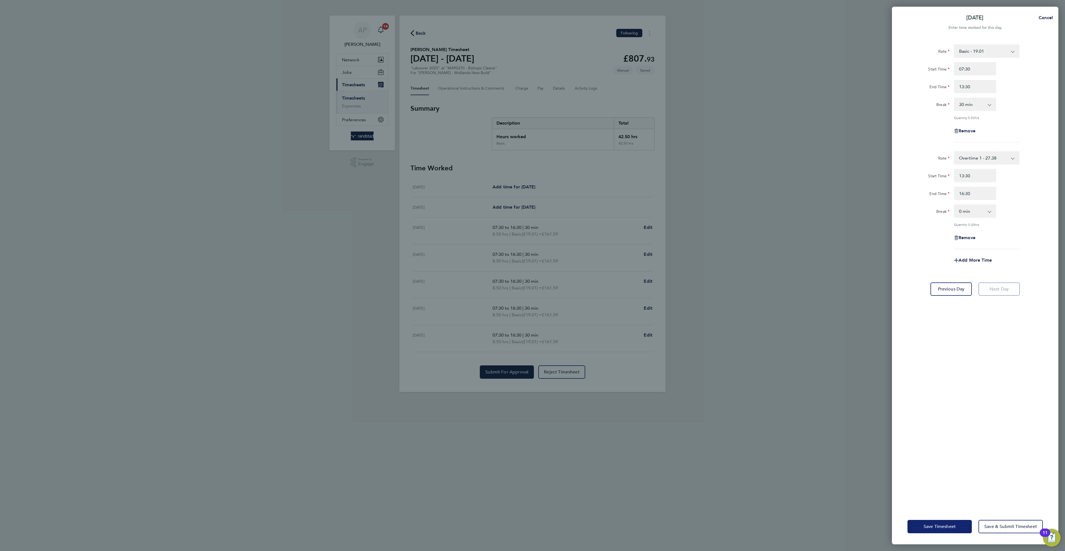
click at [956, 528] on button "Save Timesheet" at bounding box center [940, 526] width 64 height 13
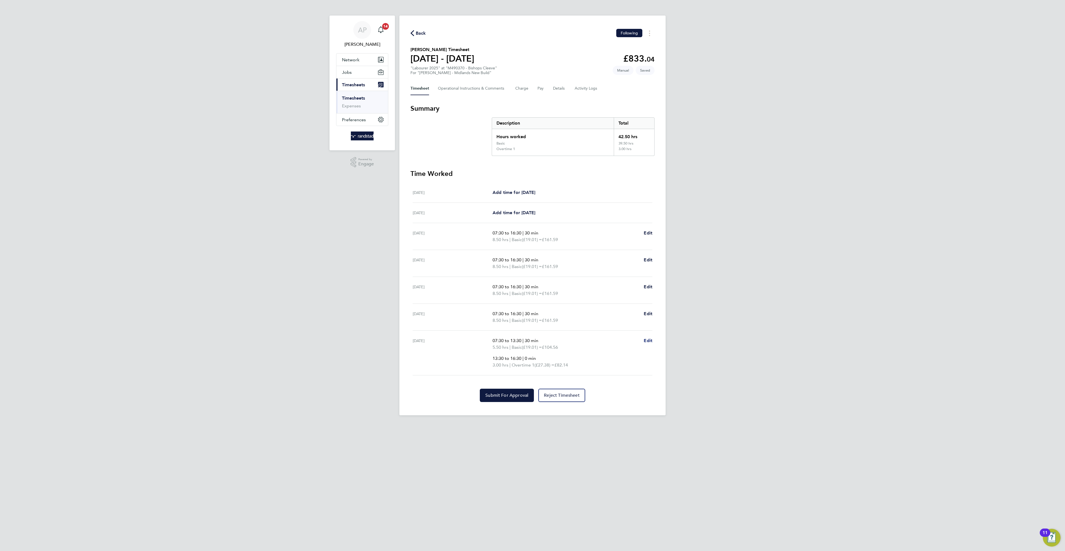
click at [645, 340] on link "Edit" at bounding box center [648, 340] width 9 height 7
select select "30"
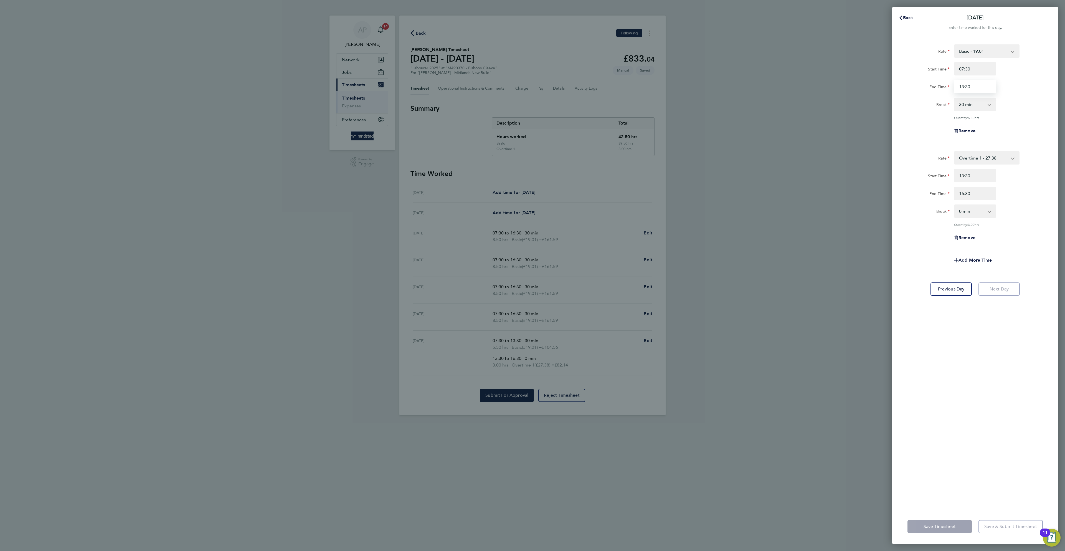
click at [987, 85] on input "13:30" at bounding box center [975, 86] width 42 height 13
type input "13:00"
click at [998, 174] on div "13:30" at bounding box center [975, 175] width 47 height 13
click at [983, 178] on input "13:30" at bounding box center [975, 175] width 42 height 13
type input "13:00"
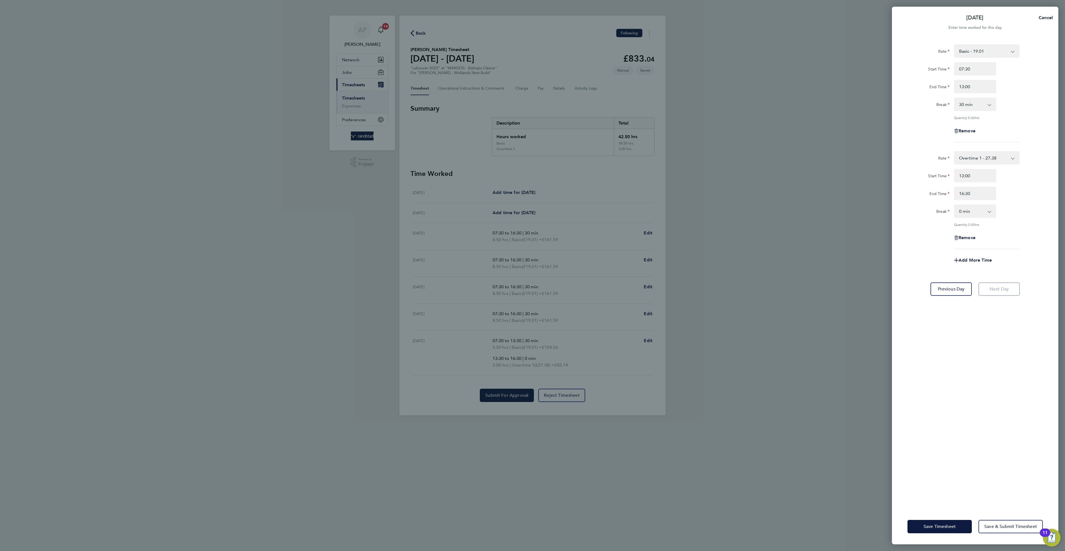
click at [963, 366] on div "Rate Basic - 19.01 Overtime 2 - 35.75 Overtime 1 - 27.38 Start Time 07:30 End T…" at bounding box center [975, 273] width 166 height 471
click at [946, 527] on span "Save Timesheet" at bounding box center [940, 527] width 32 height 6
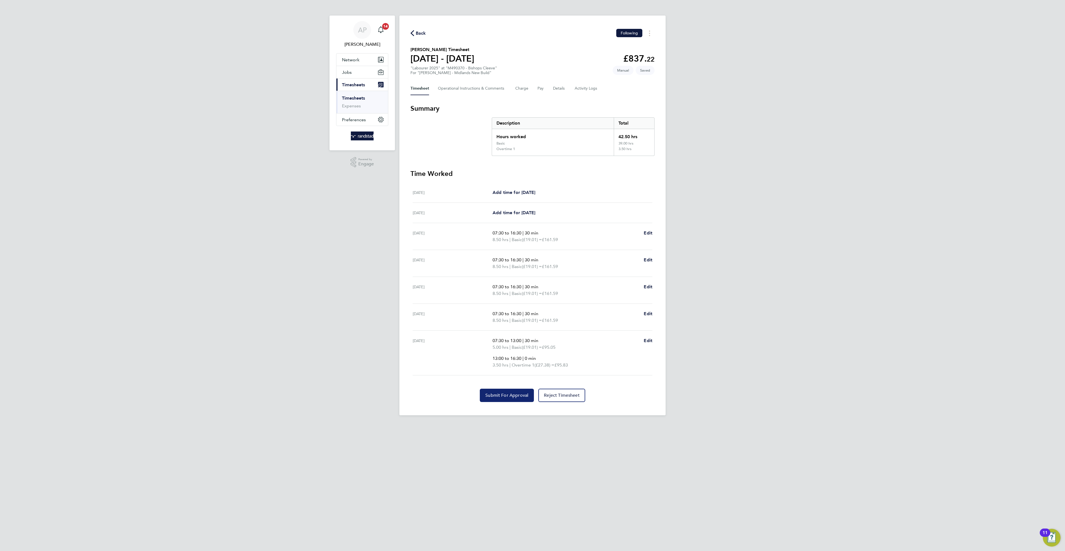
click at [524, 398] on span "Submit For Approval" at bounding box center [506, 396] width 43 height 6
click at [419, 32] on span "Back" at bounding box center [421, 33] width 10 height 7
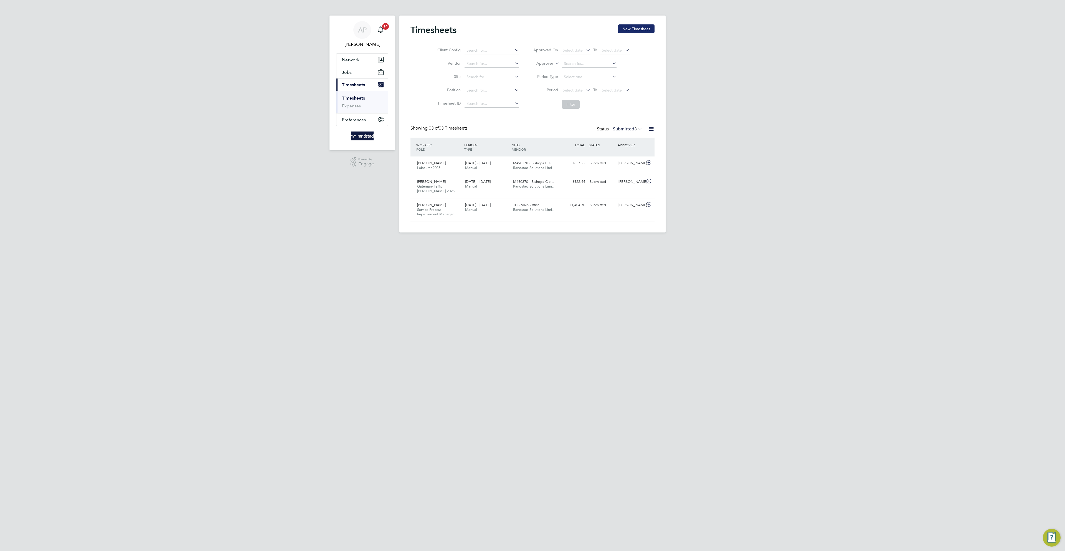
scroll to position [19, 48]
click at [649, 25] on button "New Timesheet" at bounding box center [636, 28] width 37 height 9
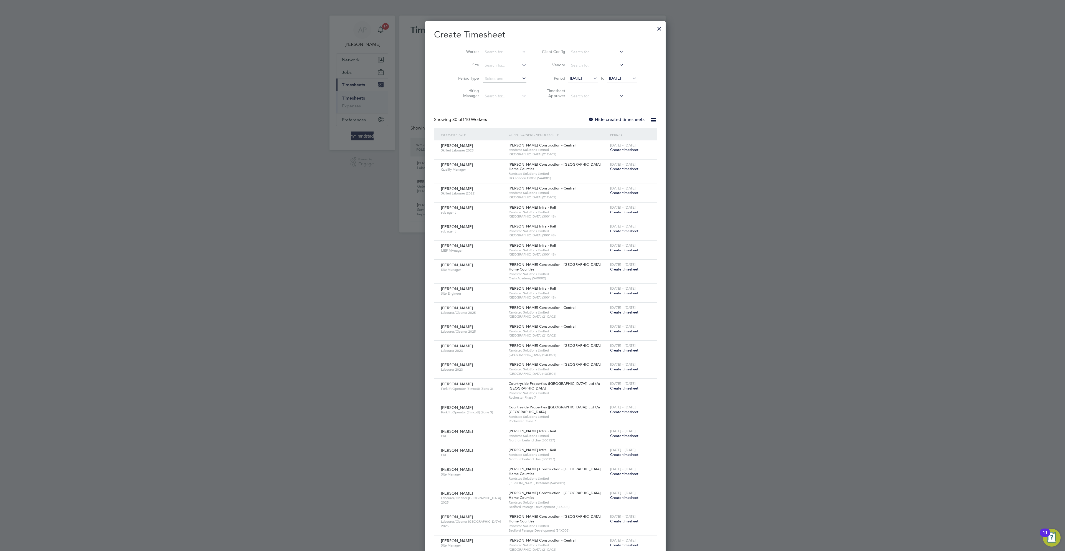
scroll to position [1085, 215]
click at [505, 51] on input at bounding box center [505, 52] width 44 height 8
click at [506, 59] on b "Tho" at bounding box center [509, 59] width 7 height 5
type input "[PERSON_NAME]"
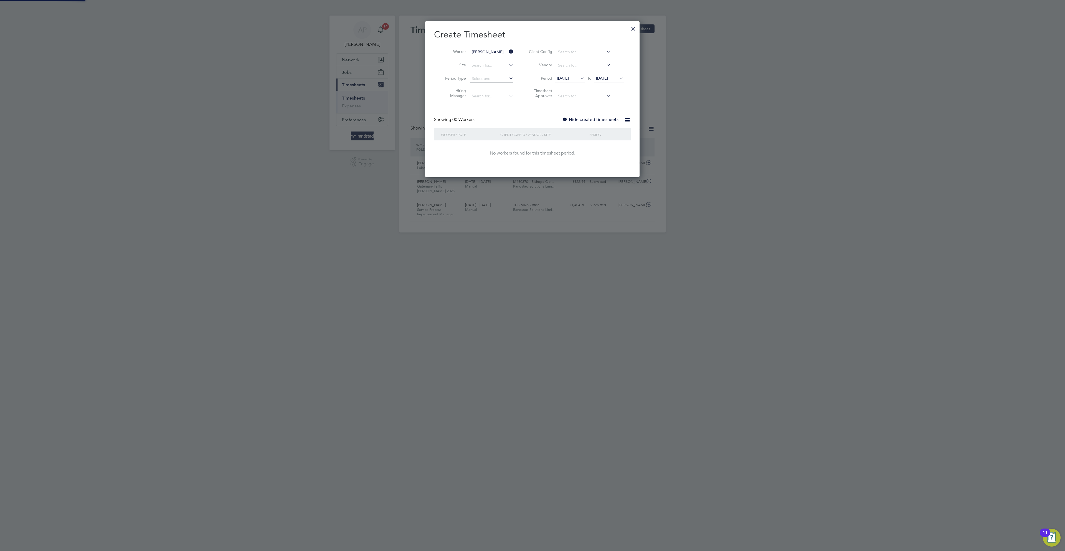
scroll to position [157, 215]
click at [608, 79] on span "[DATE]" at bounding box center [602, 78] width 12 height 5
click at [646, 128] on span "29" at bounding box center [645, 123] width 11 height 11
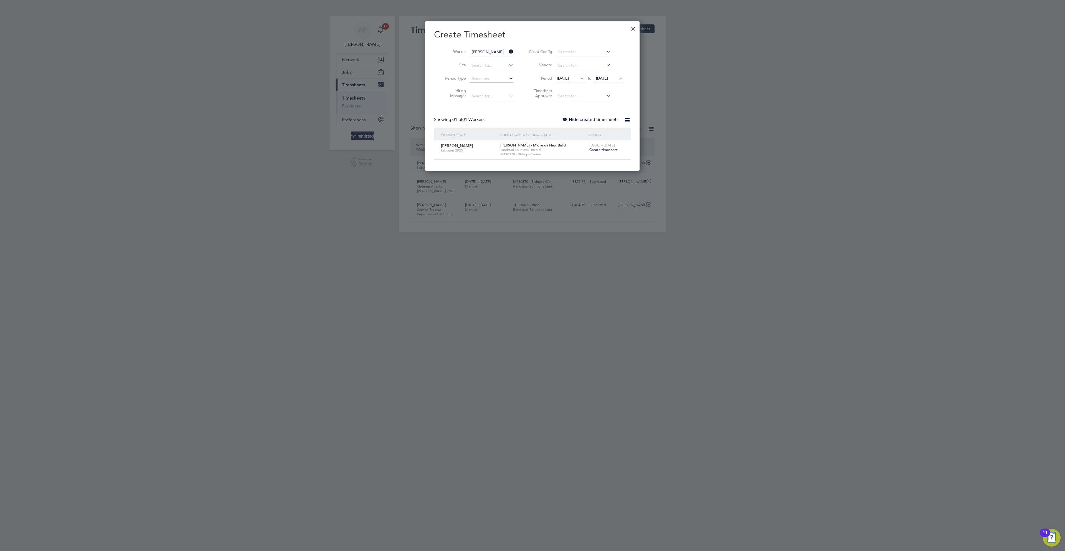
click at [604, 150] on span "Create timesheet" at bounding box center [603, 149] width 28 height 5
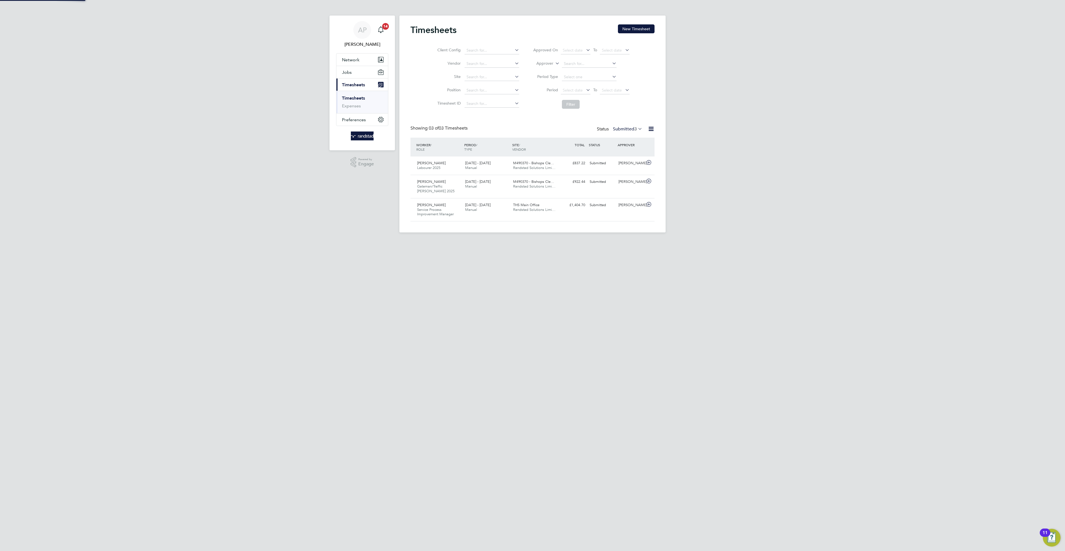
scroll to position [3, 3]
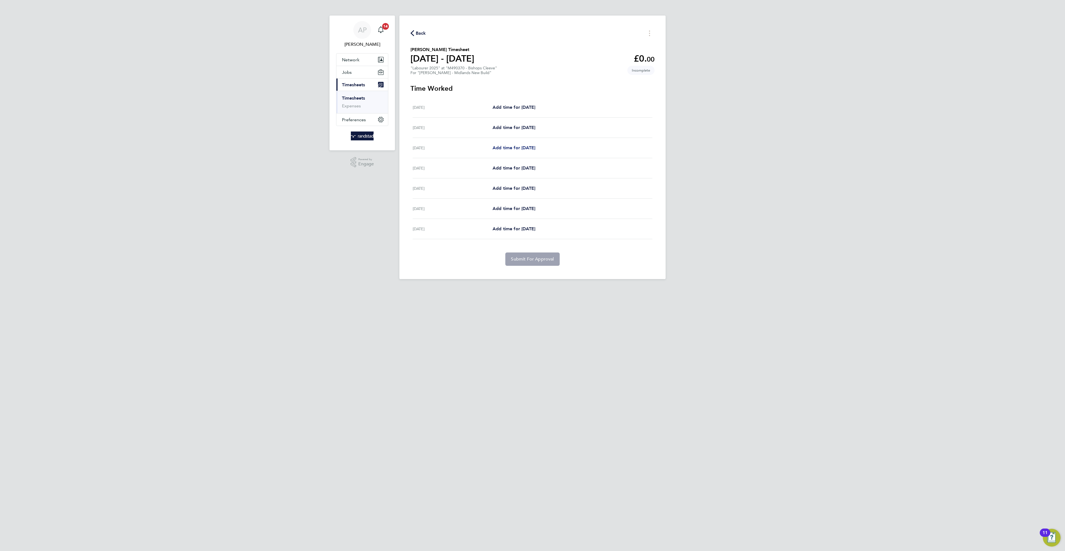
click at [506, 147] on span "Add time for [DATE]" at bounding box center [514, 147] width 43 height 5
select select "30"
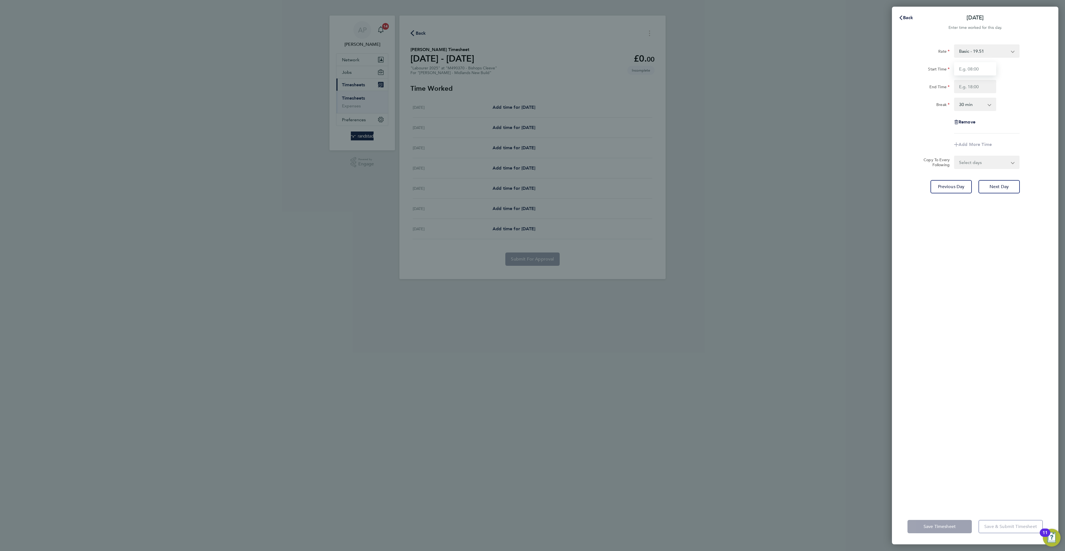
click at [966, 67] on input "Start Time" at bounding box center [975, 68] width 42 height 13
type input "07:30"
click at [953, 83] on div at bounding box center [975, 86] width 47 height 13
click at [960, 85] on input "End Time" at bounding box center [975, 86] width 42 height 13
type input "16:30"
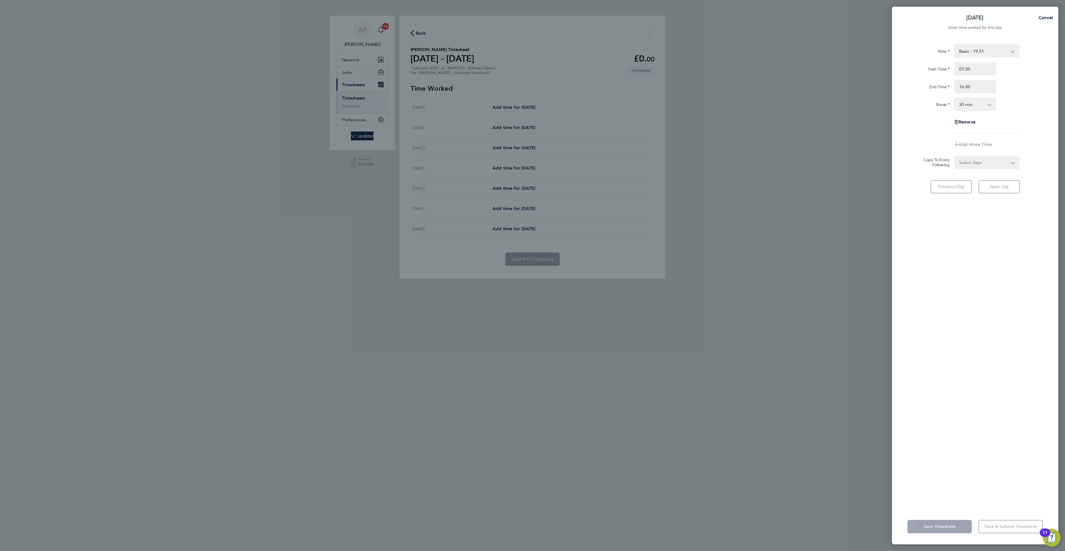
click at [1023, 116] on div "Rate Basic - 19.51 Overtime - 28.12 Overtime 2 - 36.73 Start Time 07:30 End Tim…" at bounding box center [975, 88] width 135 height 89
click at [993, 176] on select "Select days Day [DATE] [DATE] [DATE] [DATE]" at bounding box center [984, 171] width 58 height 12
select select "DAY"
click at [955, 165] on select "Select days Day [DATE] [DATE] [DATE] [DATE]" at bounding box center [984, 171] width 58 height 12
select select "[DATE]"
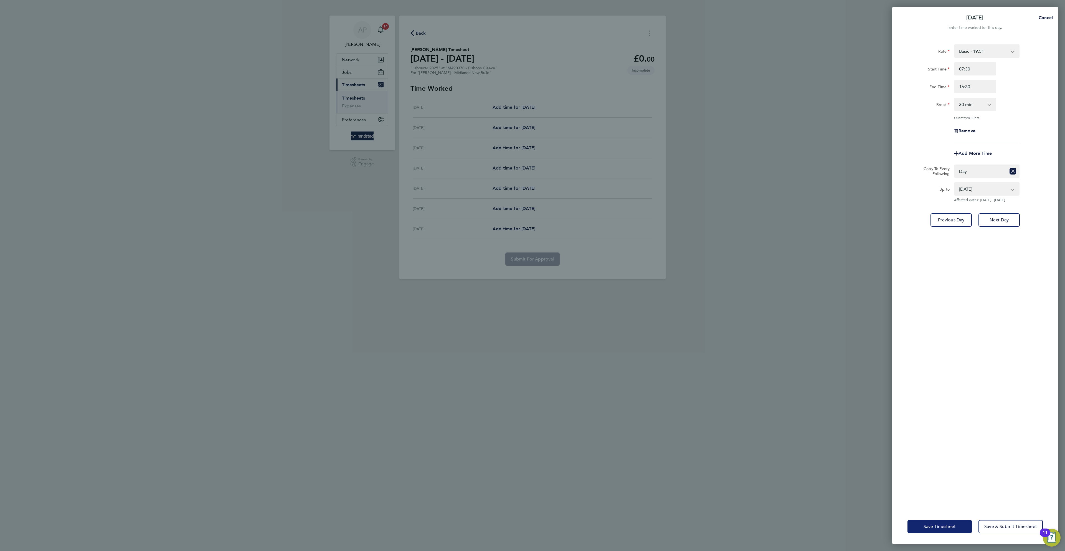
click at [940, 529] on button "Save Timesheet" at bounding box center [940, 526] width 64 height 13
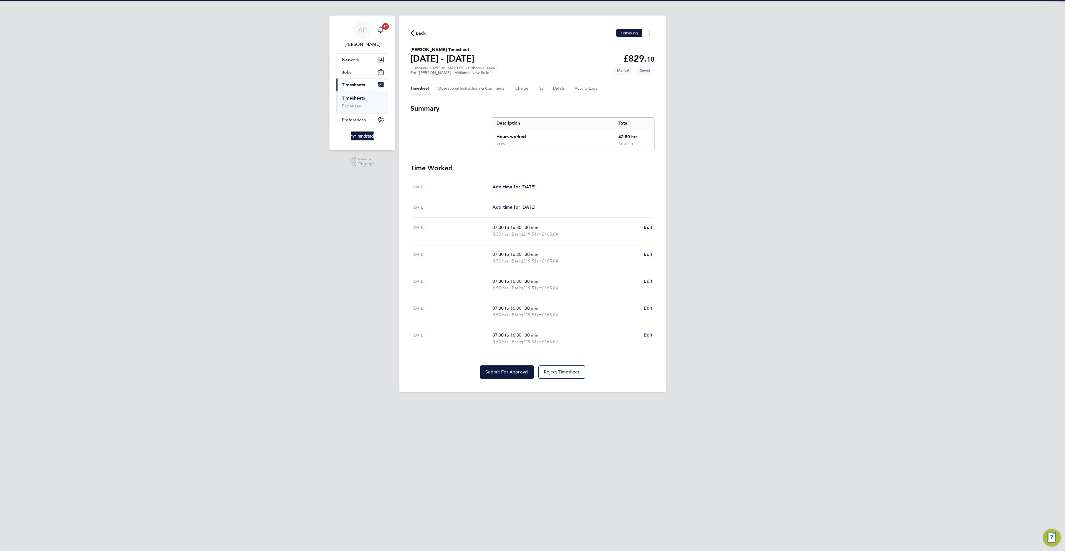
click at [645, 338] on span "Edit" at bounding box center [648, 334] width 9 height 5
select select "30"
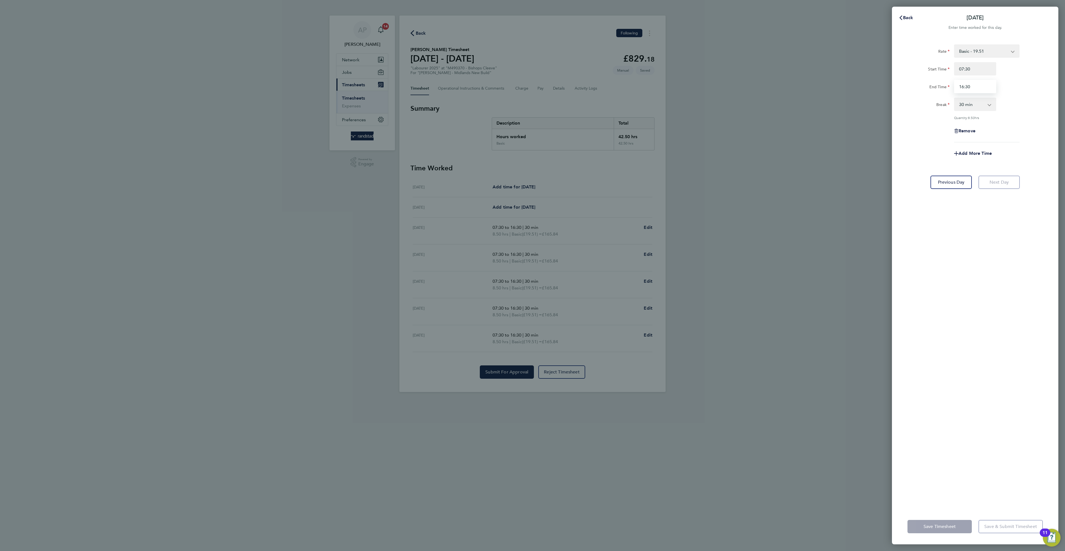
drag, startPoint x: 964, startPoint y: 85, endPoint x: 980, endPoint y: 108, distance: 27.7
click at [964, 86] on input "16:30" at bounding box center [975, 86] width 42 height 13
type input "13:00"
click at [953, 326] on div "Rate Basic - 19.51 Overtime - 28.12 Overtime 2 - 36.73 Start Time 07:30 End Tim…" at bounding box center [975, 273] width 166 height 471
click at [975, 145] on app-timesheet-line-form-group "Rate Basic - 19.51 Overtime - 28.12 Overtime 2 - 36.73 Start Time 07:30 End Tim…" at bounding box center [975, 102] width 135 height 116
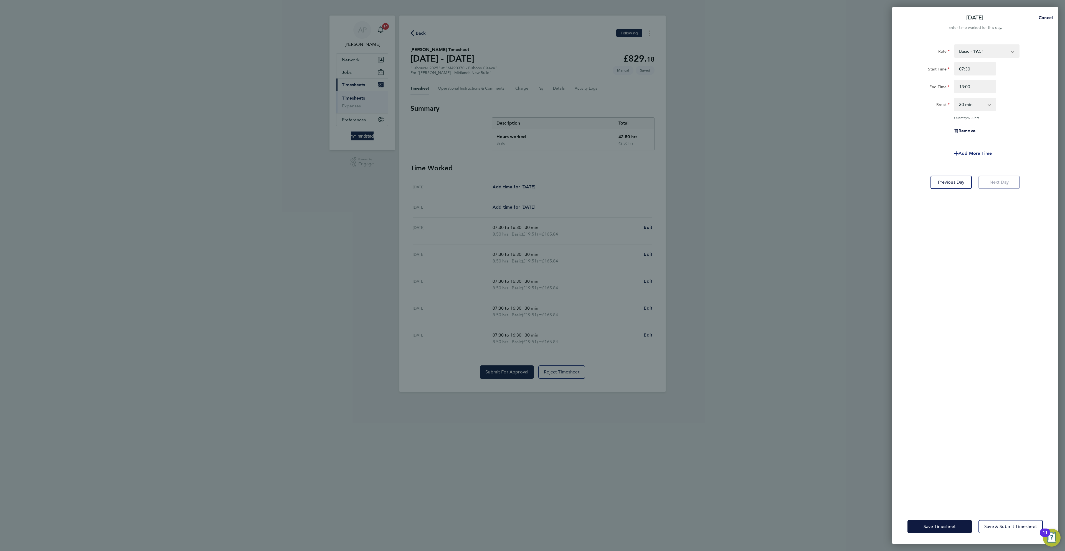
click at [976, 152] on span "Add More Time" at bounding box center [975, 153] width 33 height 5
select select "null"
click at [977, 156] on select "Basic - 19.51 Overtime - 28.12 Overtime 2 - 36.73 Select rate" at bounding box center [984, 158] width 58 height 12
select select "30"
click at [985, 175] on input "Start Time" at bounding box center [975, 175] width 42 height 13
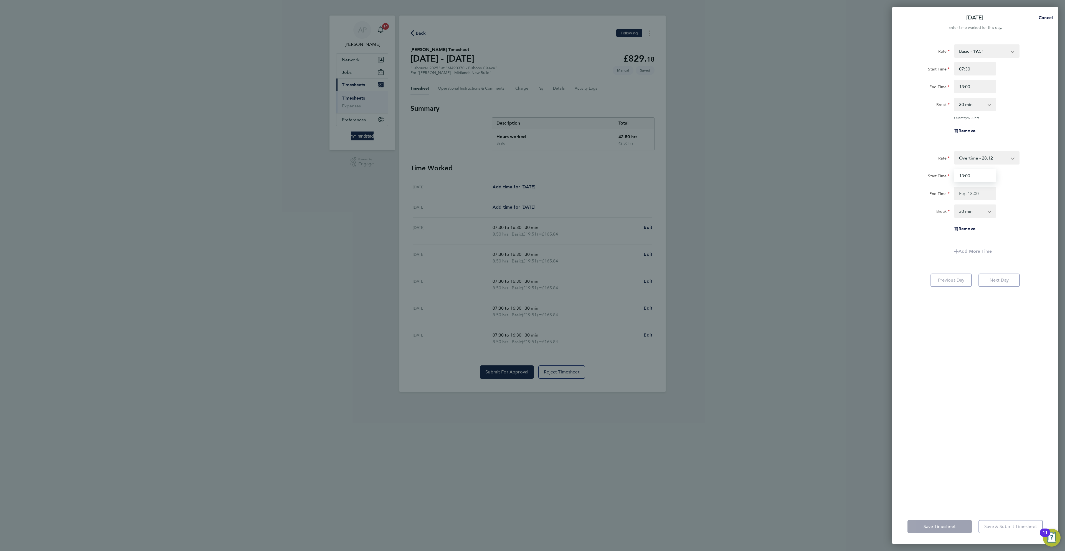
type input "13:00"
click at [982, 191] on input "End Time" at bounding box center [975, 193] width 42 height 13
type input "16:30"
click at [1034, 201] on div "Rate Overtime - 28.12 Basic - 19.51 Overtime 2 - 36.73 Start Time 13:00 End Tim…" at bounding box center [975, 200] width 135 height 98
click at [979, 214] on select "0 min 15 min 30 min 45 min 60 min 75 min 90 min" at bounding box center [972, 211] width 34 height 12
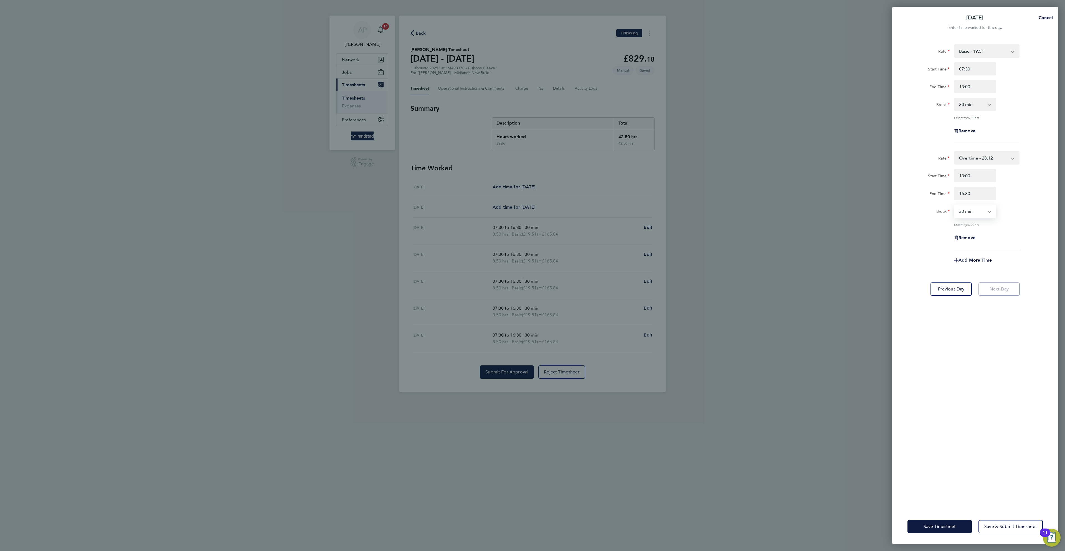
select select "0"
click at [955, 205] on select "0 min 15 min 30 min 45 min 60 min 75 min 90 min" at bounding box center [972, 211] width 34 height 12
click at [1027, 229] on div "Rate Overtime - 28.12 Basic - 19.51 Overtime 2 - 36.73 Start Time 13:00 End Tim…" at bounding box center [975, 200] width 135 height 98
click at [935, 529] on button "Save Timesheet" at bounding box center [940, 526] width 64 height 13
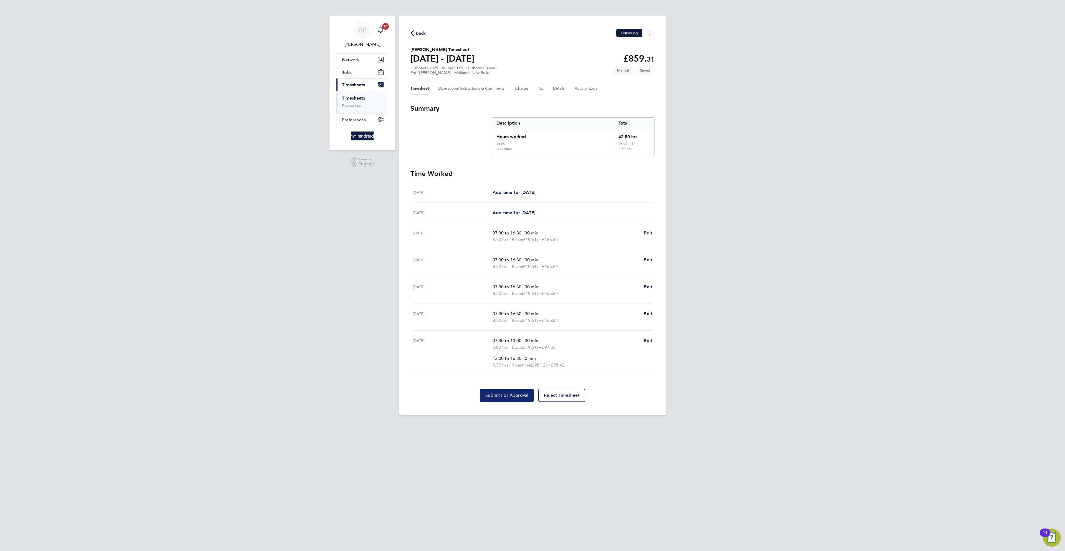
click at [511, 394] on button "Submit For Approval" at bounding box center [507, 395] width 54 height 13
click at [420, 34] on span "Back" at bounding box center [421, 33] width 10 height 7
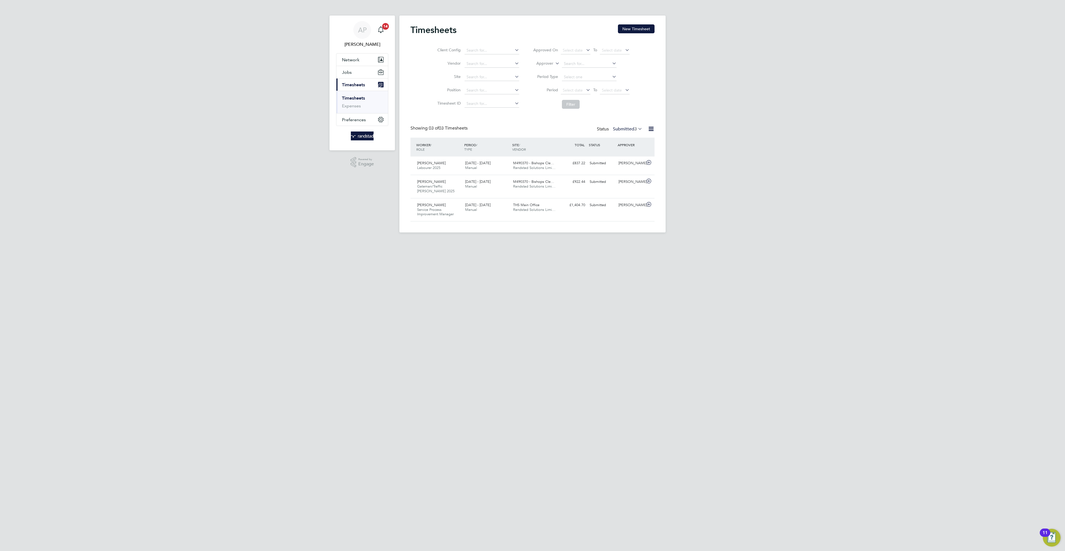
scroll to position [19, 48]
click at [652, 29] on button "New Timesheet" at bounding box center [636, 28] width 37 height 9
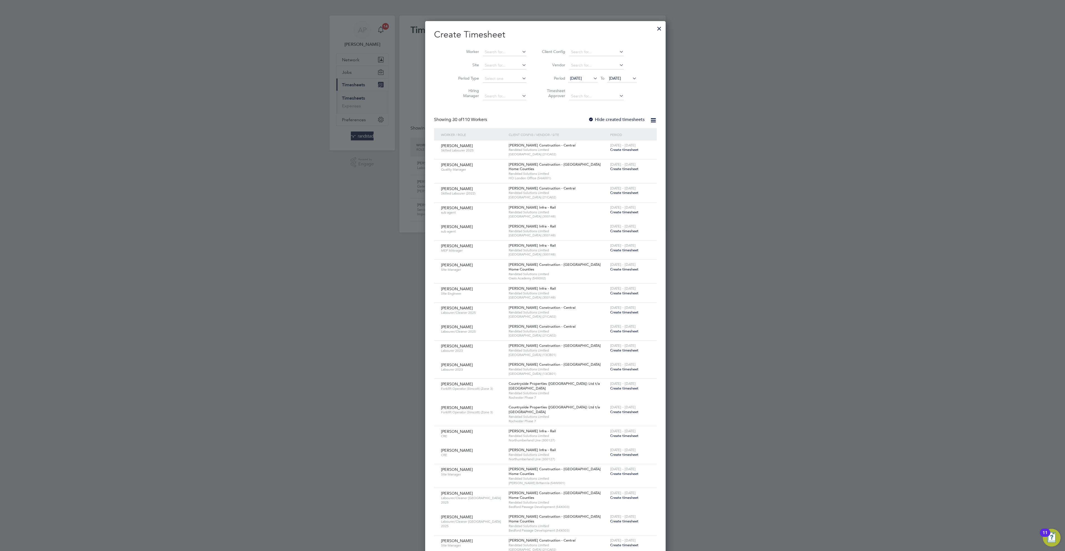
scroll to position [1085, 215]
click at [483, 47] on li "Worker" at bounding box center [490, 51] width 86 height 13
click at [498, 49] on input at bounding box center [505, 52] width 44 height 8
type input "m"
click at [500, 56] on li "[PERSON_NAME]" at bounding box center [492, 59] width 47 height 7
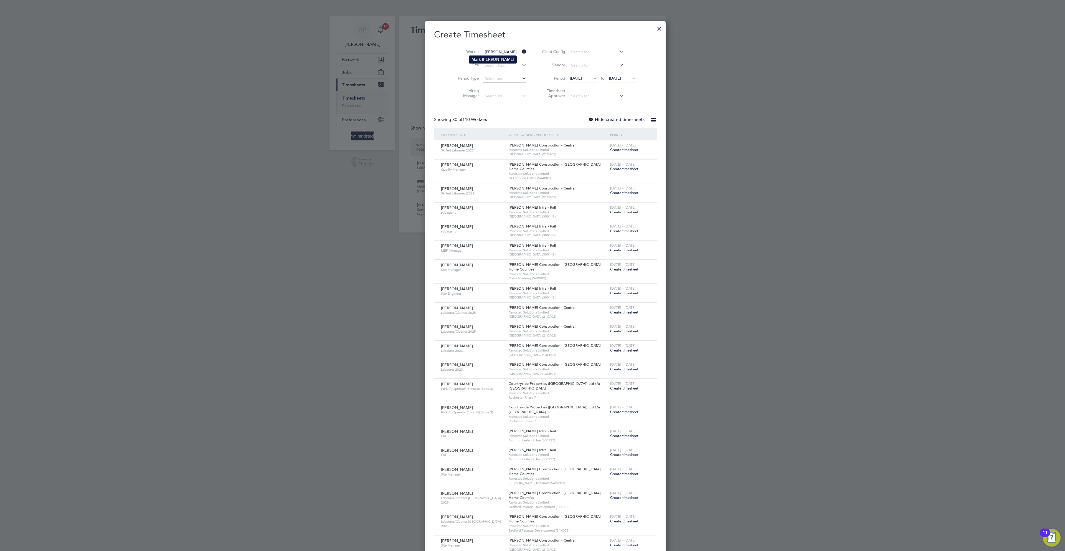
type input "[PERSON_NAME]"
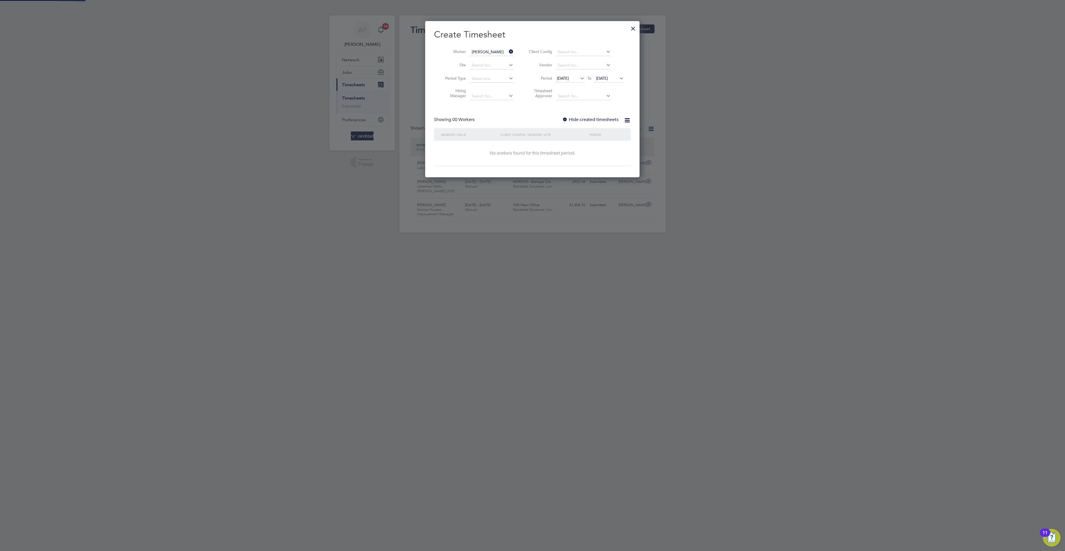
scroll to position [157, 215]
click at [612, 82] on span "[DATE]" at bounding box center [609, 78] width 30 height 7
click at [638, 128] on span "28" at bounding box center [635, 123] width 11 height 11
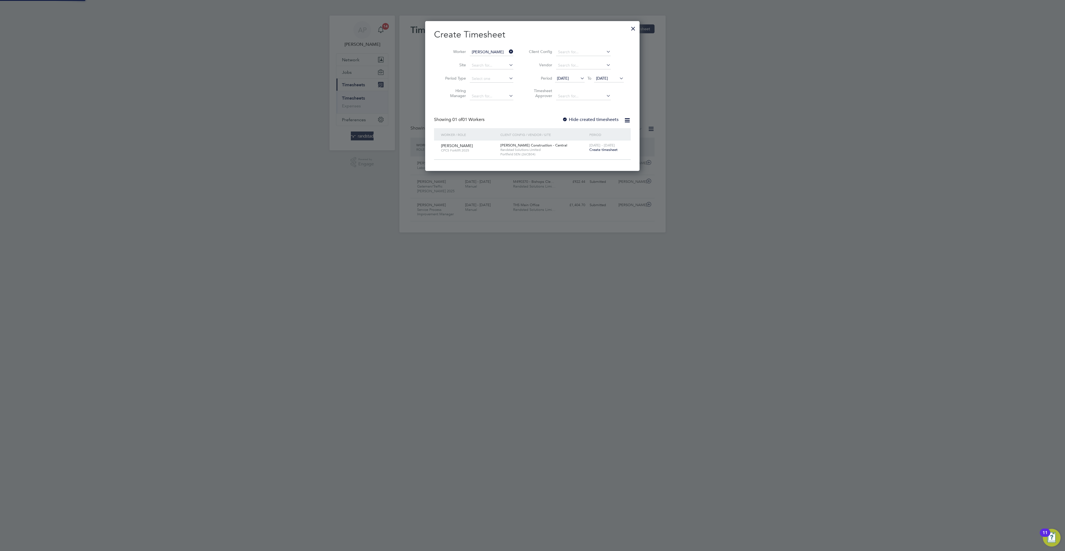
click at [597, 149] on span "Create timesheet" at bounding box center [603, 149] width 28 height 5
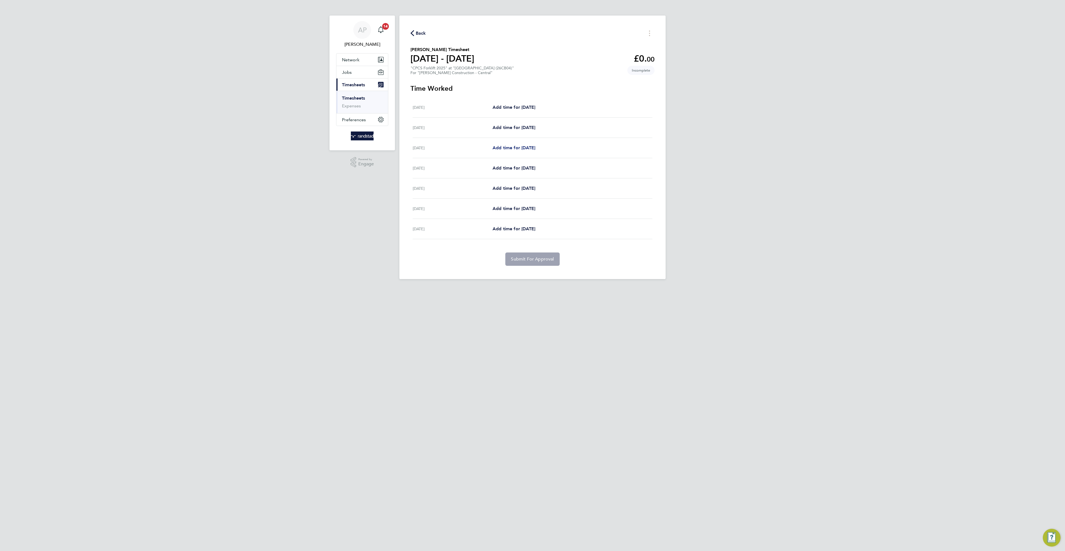
drag, startPoint x: 505, startPoint y: 143, endPoint x: 507, endPoint y: 150, distance: 7.5
click at [505, 144] on div "[DATE] Add time for [DATE] Add time for [DATE]" at bounding box center [533, 148] width 240 height 20
click at [507, 150] on span "Add time for [DATE]" at bounding box center [514, 147] width 43 height 5
select select "30"
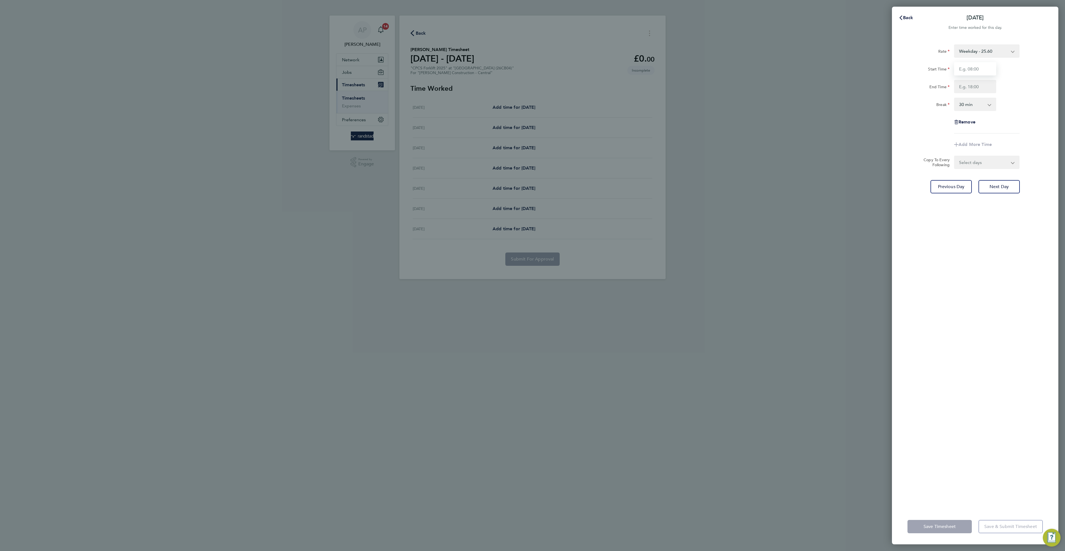
click at [978, 69] on input "Start Time" at bounding box center [975, 68] width 42 height 13
type input "07:30"
click at [961, 83] on input "End Time" at bounding box center [975, 86] width 42 height 13
type input "17:00"
click at [1011, 133] on div "Rate Weekday - 25.60 Overtime - 37.57 Overtime 2 - 49.23 Start Time 07:30 End T…" at bounding box center [975, 88] width 135 height 89
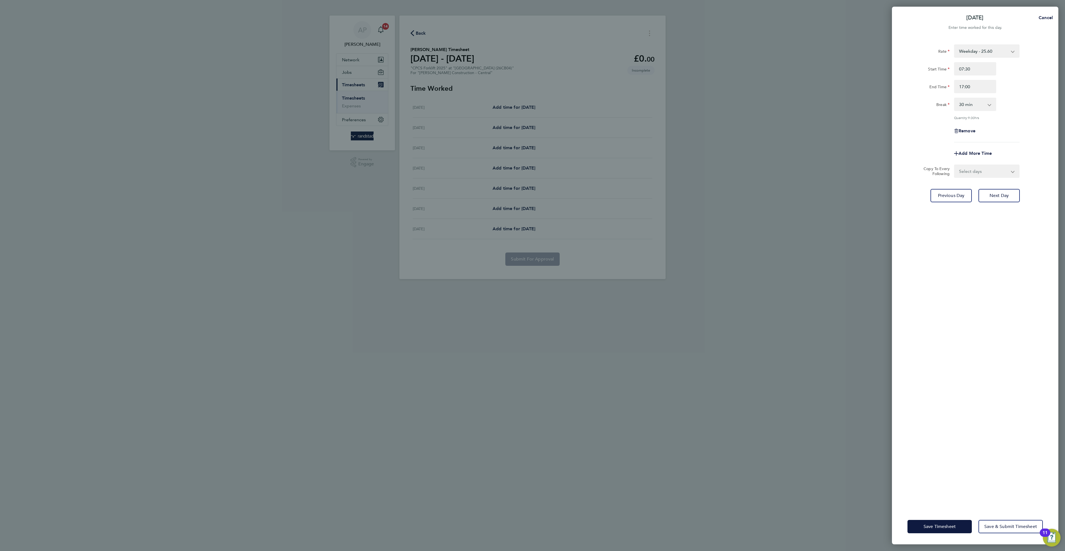
click at [1004, 178] on div "Rate Weekday - 25.60 Overtime - 37.57 Overtime 2 - 49.23 Start Time 07:30 End T…" at bounding box center [975, 273] width 166 height 471
click at [994, 172] on select "Select days Day [DATE] [DATE] [DATE] [DATE]" at bounding box center [984, 171] width 58 height 12
select select "DAY"
click at [955, 165] on select "Select days Day [DATE] [DATE] [DATE] [DATE]" at bounding box center [984, 171] width 58 height 12
select select "[DATE]"
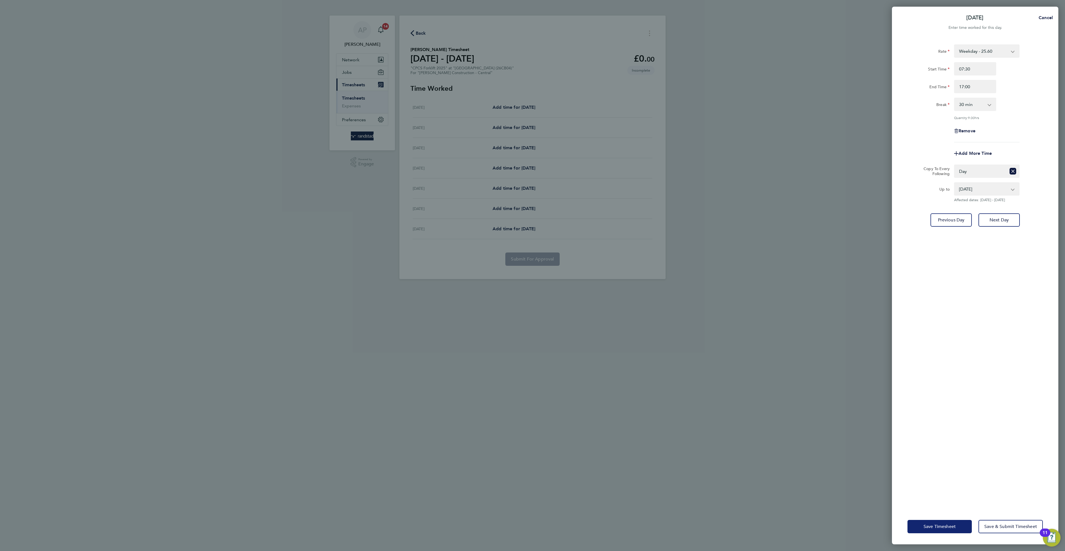
click at [950, 528] on span "Save Timesheet" at bounding box center [940, 527] width 32 height 6
